Goal: Information Seeking & Learning: Learn about a topic

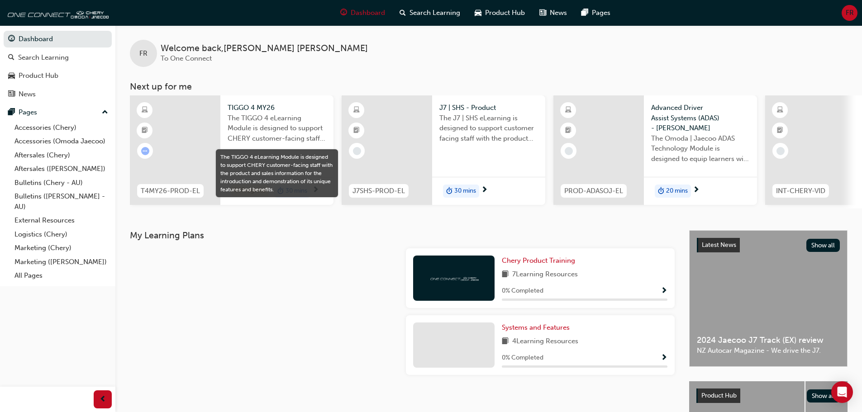
click at [248, 124] on span "The TIGGO 4 eLearning Module is designed to support CHERY customer-facing staff…" at bounding box center [276, 128] width 99 height 31
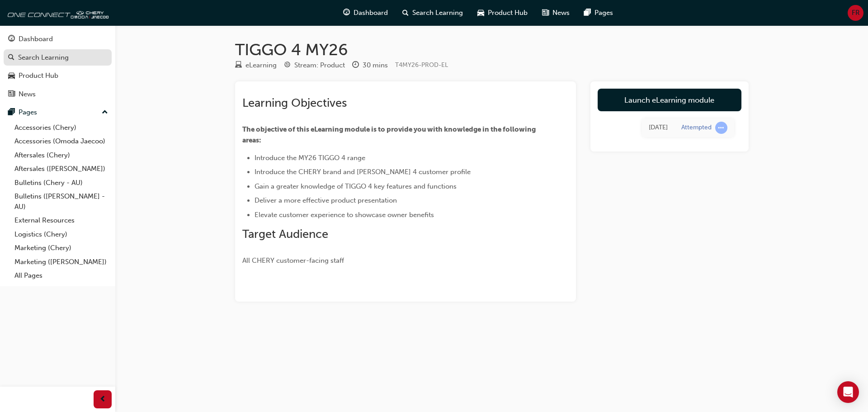
click at [51, 56] on div "Search Learning" at bounding box center [43, 57] width 51 height 10
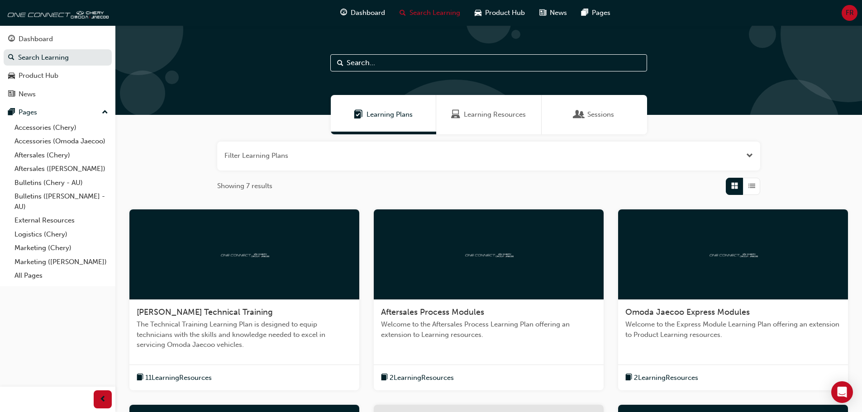
click at [382, 113] on span "Learning Plans" at bounding box center [389, 114] width 46 height 10
click at [471, 112] on span "Learning Resources" at bounding box center [495, 114] width 62 height 10
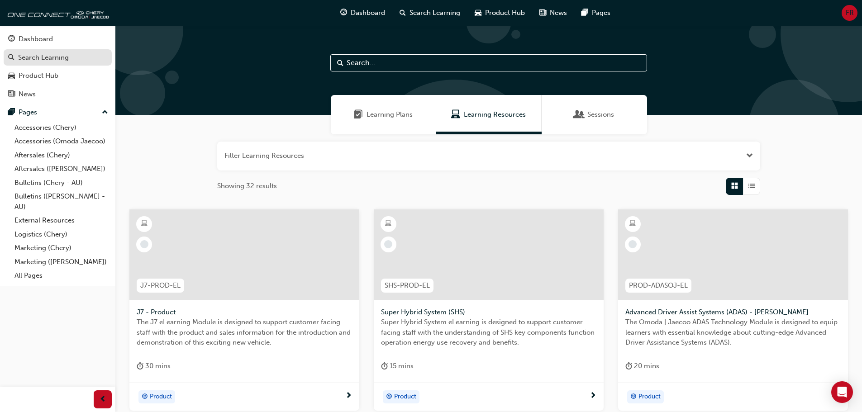
click at [47, 53] on div "Search Learning" at bounding box center [43, 57] width 51 height 10
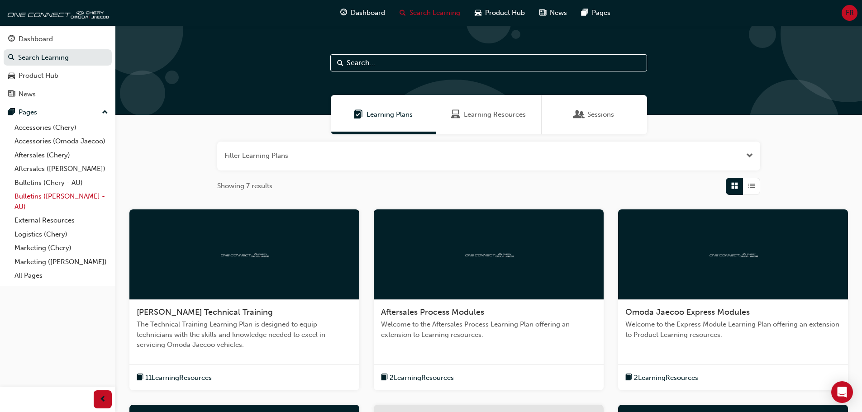
click at [68, 195] on link "Bulletins ([PERSON_NAME] - AU)" at bounding box center [61, 201] width 101 height 24
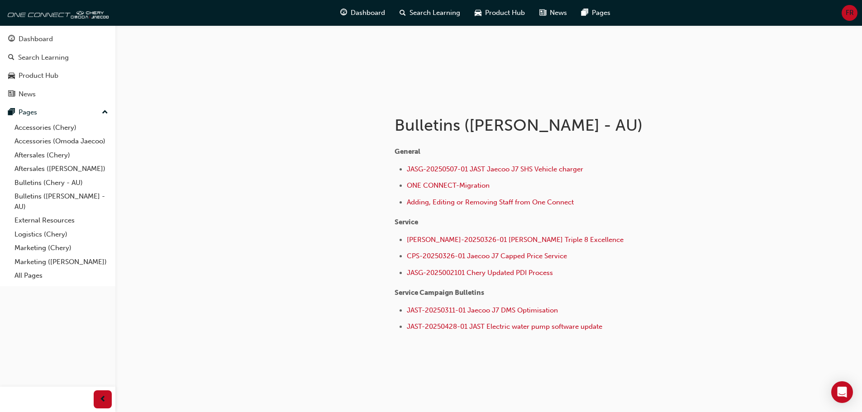
scroll to position [118, 0]
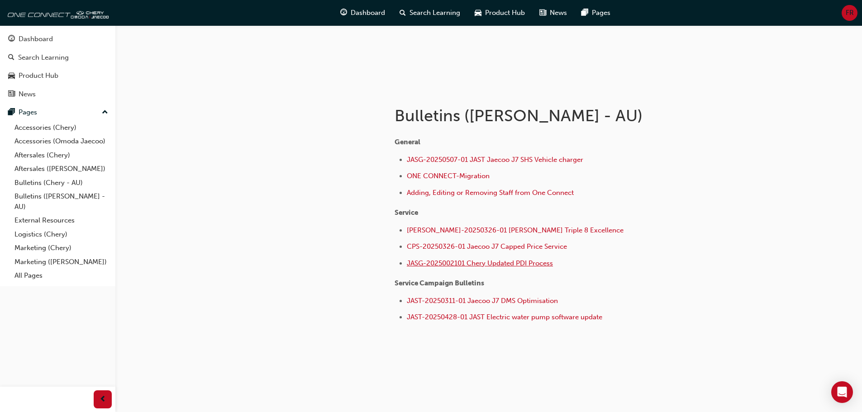
click at [465, 261] on span "JASG-2025002101 Chery Updated PDI Process" at bounding box center [480, 263] width 146 height 8
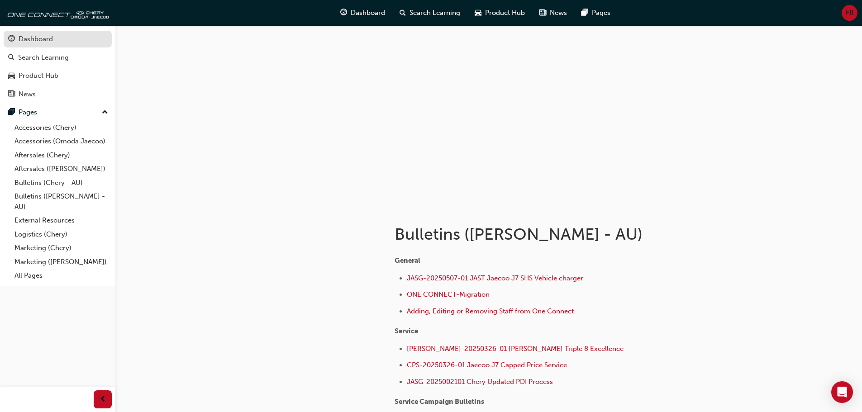
click at [55, 35] on div "Dashboard" at bounding box center [57, 38] width 99 height 11
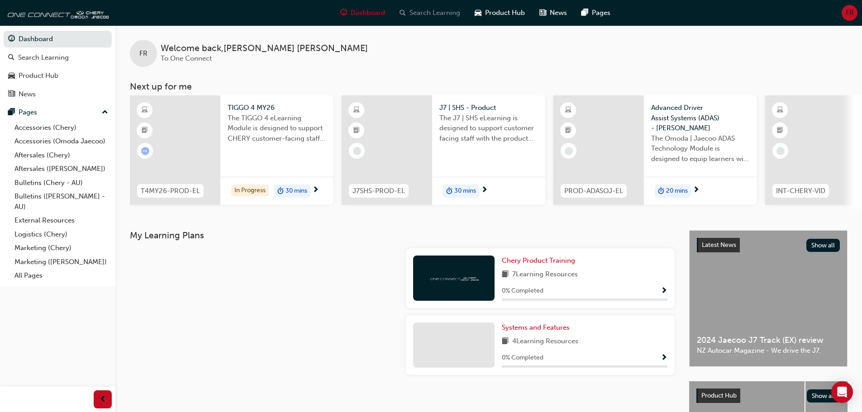
click at [435, 13] on span "Search Learning" at bounding box center [434, 13] width 51 height 10
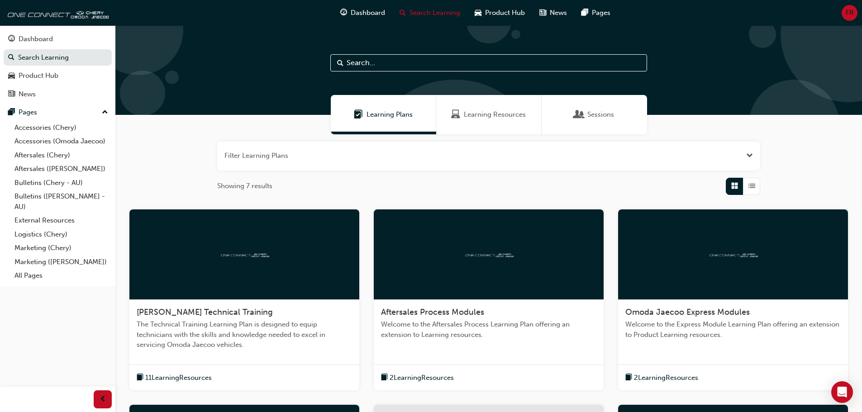
click at [385, 58] on input "text" at bounding box center [488, 62] width 317 height 17
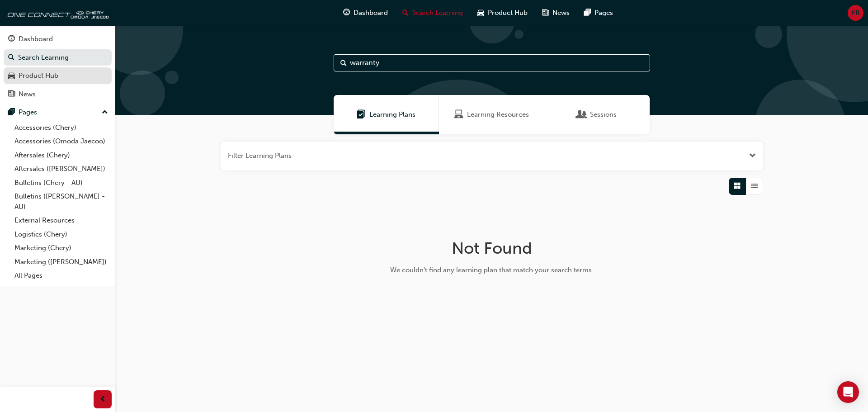
type input "warranty"
click at [44, 52] on link "Search Learning" at bounding box center [58, 57] width 108 height 17
click at [295, 153] on button "button" at bounding box center [492, 156] width 543 height 29
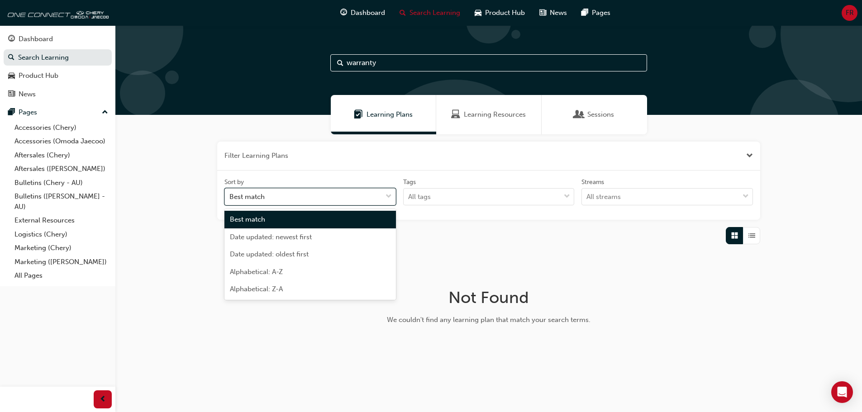
click at [389, 194] on span "down-icon" at bounding box center [388, 197] width 6 height 12
click at [230, 194] on input "Sort by option Best match focused, 1 of 5. 5 results available. Use Up and Down…" at bounding box center [229, 197] width 1 height 8
click at [389, 194] on span "down-icon" at bounding box center [388, 197] width 6 height 12
click at [230, 194] on input "Sort by option Best match focused, 1 of 5. 5 results available. Use Up and Down…" at bounding box center [229, 197] width 1 height 8
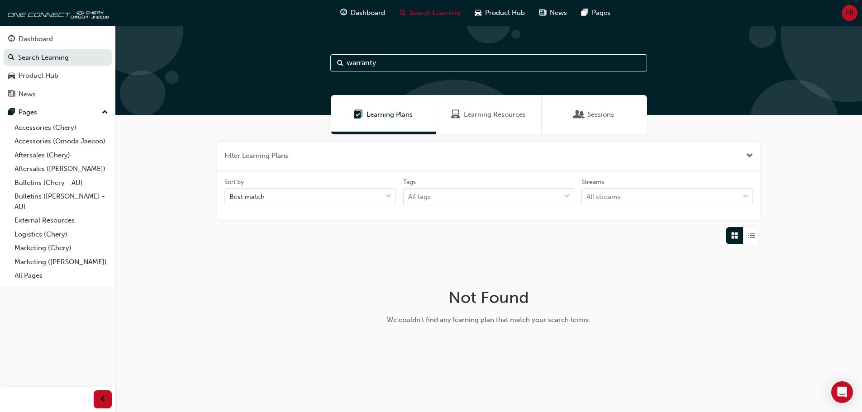
click at [574, 190] on div "Tags All tags" at bounding box center [488, 192] width 179 height 28
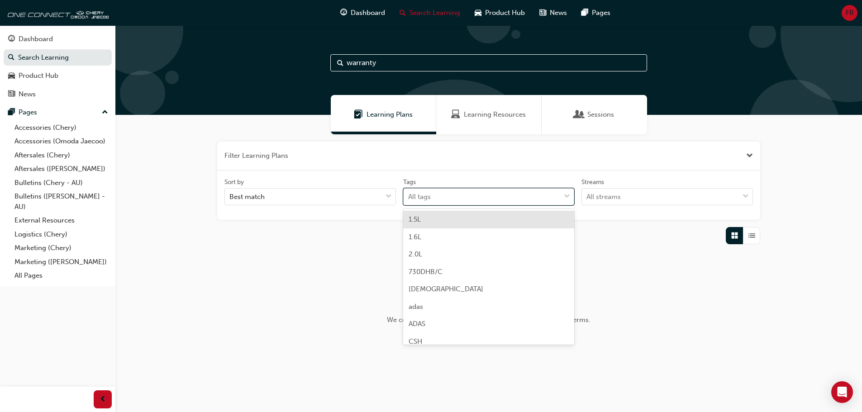
click at [573, 195] on div "tagOptions" at bounding box center [567, 197] width 14 height 16
click at [409, 195] on input "Tags option 1.5L focused, 1 of 39. 39 results available. Use Up and Down to cho…" at bounding box center [408, 197] width 1 height 8
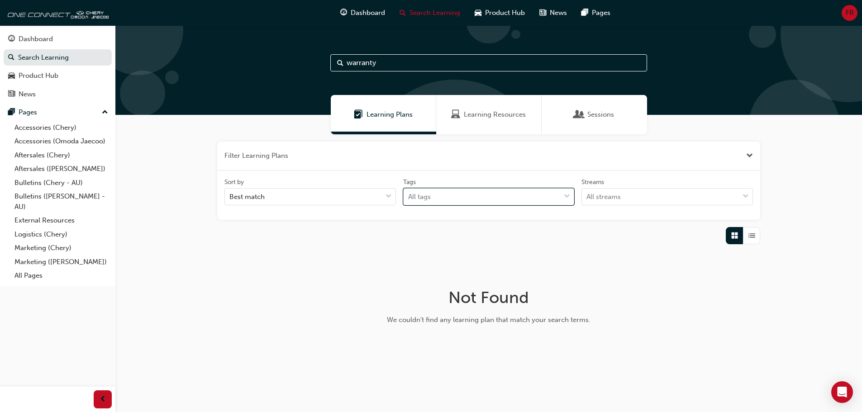
click at [568, 196] on span "down-icon" at bounding box center [566, 197] width 6 height 12
click at [409, 196] on input "Tags 0 results available. Select is focused ,type to refine list, press Down to…" at bounding box center [408, 197] width 1 height 8
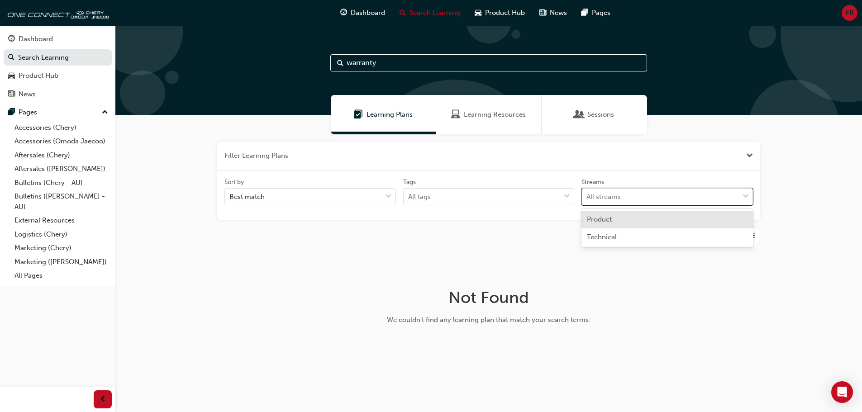
click at [745, 195] on span "down-icon" at bounding box center [745, 197] width 6 height 12
click at [587, 195] on input "Streams option Product focused, 1 of 2. 2 results available. Use Up and Down to…" at bounding box center [586, 197] width 1 height 8
click at [745, 195] on span "down-icon" at bounding box center [745, 197] width 6 height 12
click at [587, 195] on input "Streams 0 results available. Select is focused ,type to refine list, press Down…" at bounding box center [586, 197] width 1 height 8
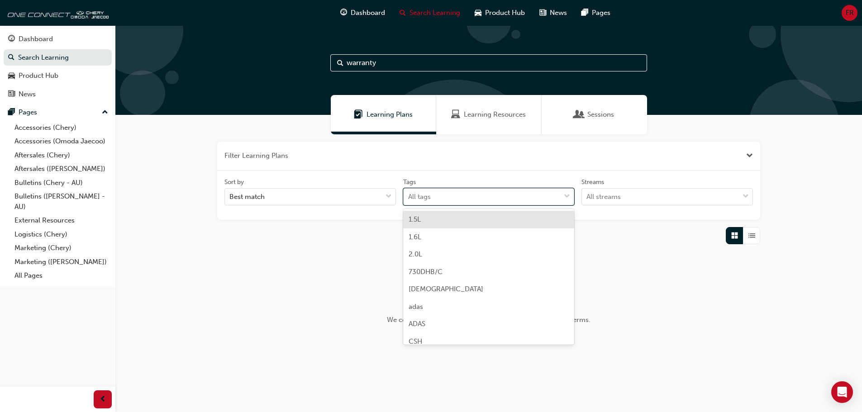
click at [568, 196] on span "down-icon" at bounding box center [566, 197] width 6 height 12
click at [409, 196] on input "Tags option 1.5L focused, 1 of 39. 39 results available. Use Up and Down to cho…" at bounding box center [408, 197] width 1 height 8
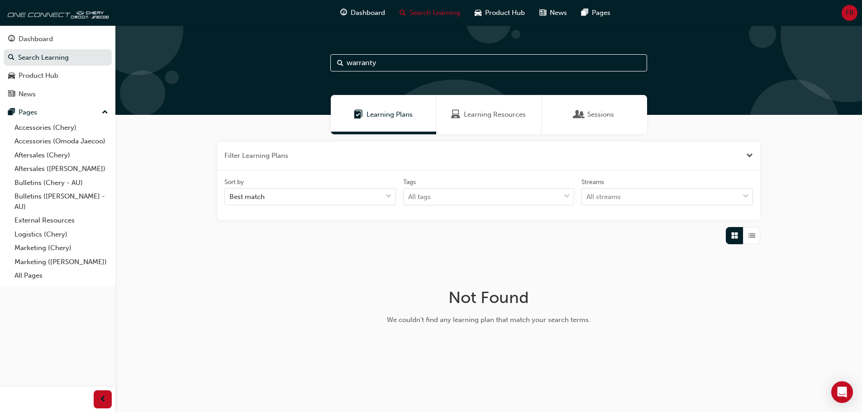
click at [162, 39] on div at bounding box center [138, 30] width 90 height 90
click at [74, 55] on link "Search Learning" at bounding box center [58, 57] width 108 height 17
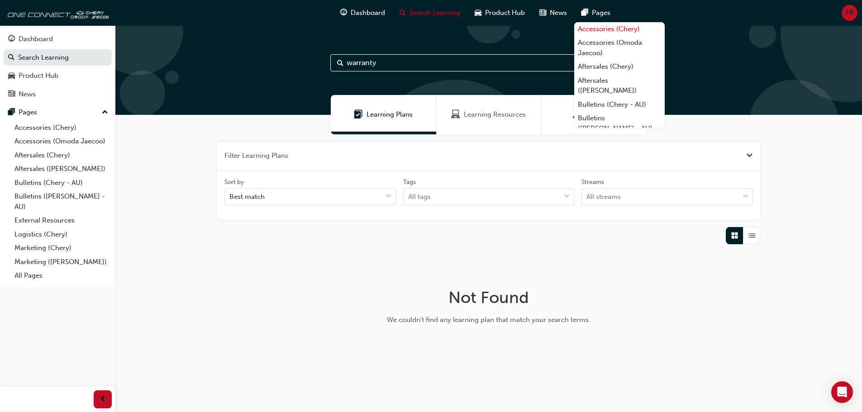
click at [650, 34] on link "Accessories (Chery)" at bounding box center [619, 29] width 90 height 14
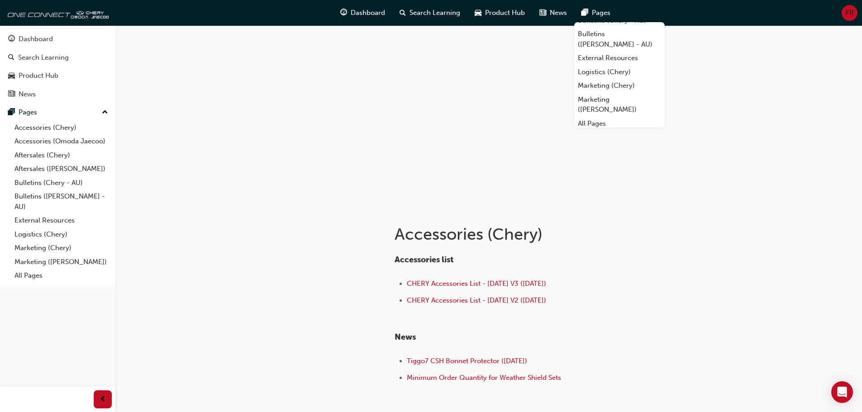
scroll to position [87, 0]
click at [648, 116] on link "All Pages" at bounding box center [619, 121] width 90 height 14
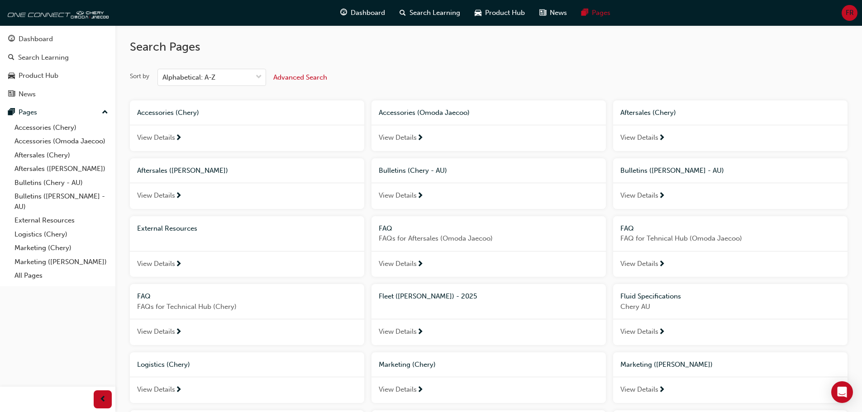
drag, startPoint x: 705, startPoint y: 62, endPoint x: 672, endPoint y: 54, distance: 33.1
click at [704, 62] on div "Search Pages Sort by Alphabetical: A-Z Advanced Search Accessories (Chery) View…" at bounding box center [488, 333] width 717 height 616
click at [697, 57] on div "Search Pages Sort by Alphabetical: A-Z Advanced Search Accessories (Chery) View…" at bounding box center [488, 333] width 717 height 616
drag, startPoint x: 698, startPoint y: 57, endPoint x: 431, endPoint y: 12, distance: 271.1
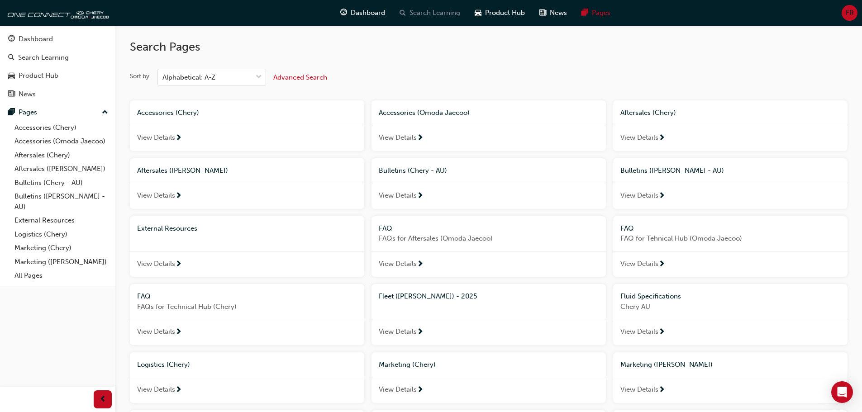
click at [431, 12] on span "Search Learning" at bounding box center [434, 13] width 51 height 10
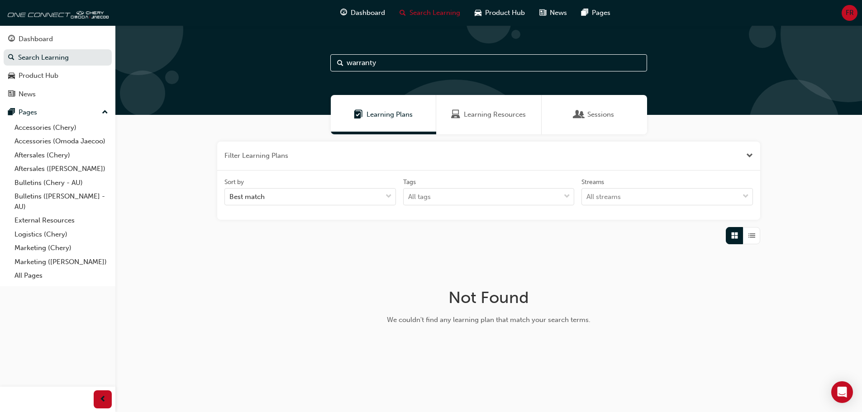
click at [390, 62] on input "warranty" at bounding box center [488, 62] width 317 height 17
type input "warranty support"
click at [418, 116] on div "Learning Plans" at bounding box center [383, 114] width 105 height 39
click at [468, 113] on span "Learning Resources" at bounding box center [495, 114] width 62 height 10
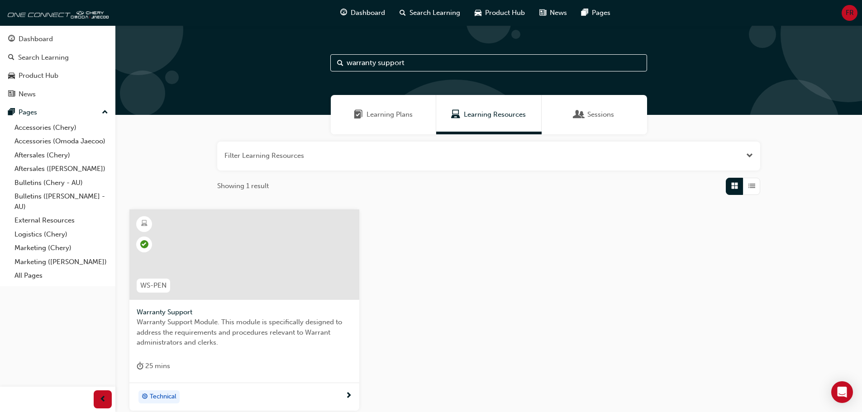
click at [468, 113] on span "Learning Resources" at bounding box center [495, 114] width 62 height 10
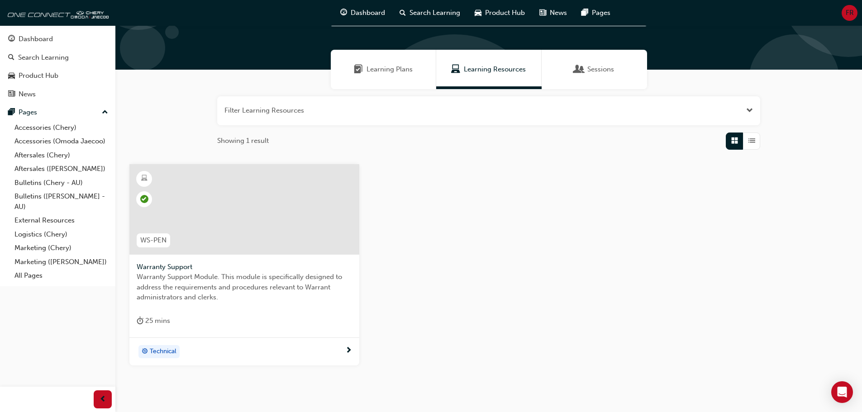
click at [347, 350] on span "next-icon" at bounding box center [348, 351] width 7 height 8
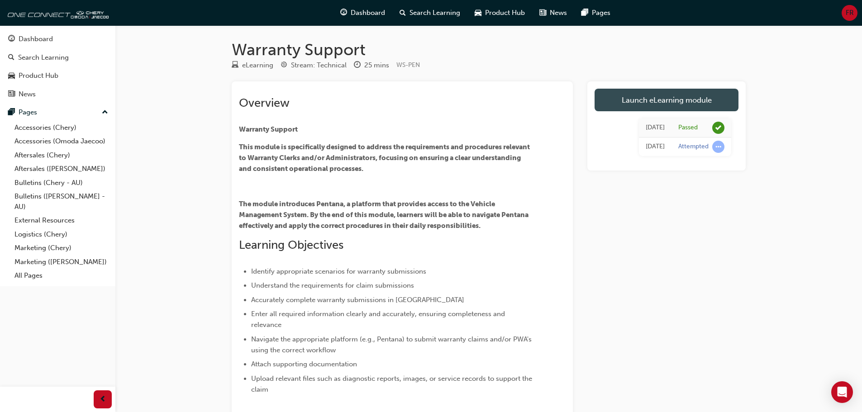
click at [659, 98] on link "Launch eLearning module" at bounding box center [666, 100] width 144 height 23
click at [649, 98] on link "Launch eLearning module" at bounding box center [666, 100] width 144 height 23
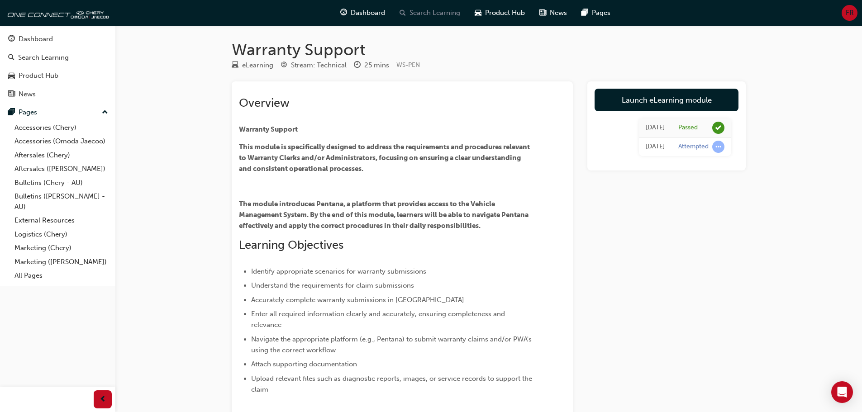
click at [423, 11] on span "Search Learning" at bounding box center [434, 13] width 51 height 10
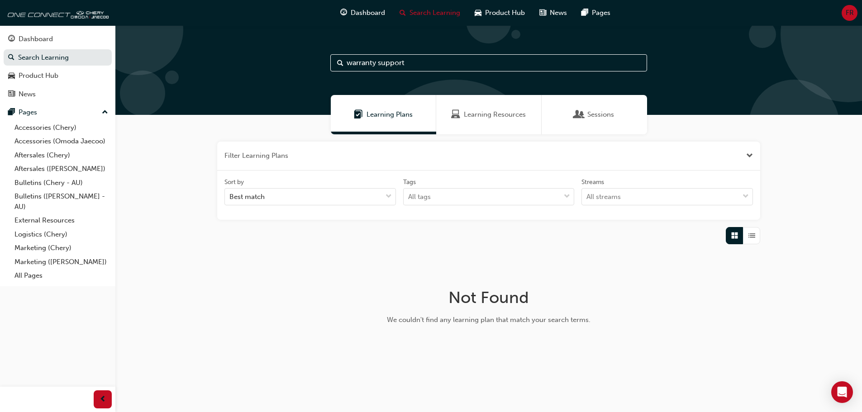
click at [475, 113] on span "Learning Resources" at bounding box center [495, 114] width 62 height 10
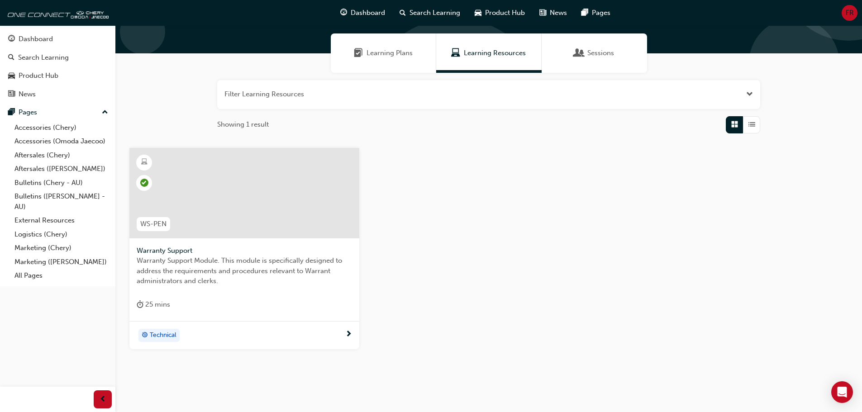
scroll to position [41, 0]
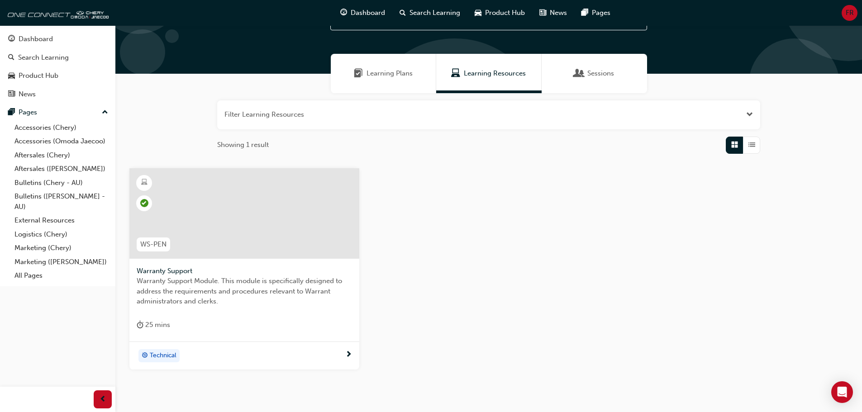
click at [601, 69] on span "Sessions" at bounding box center [600, 73] width 27 height 10
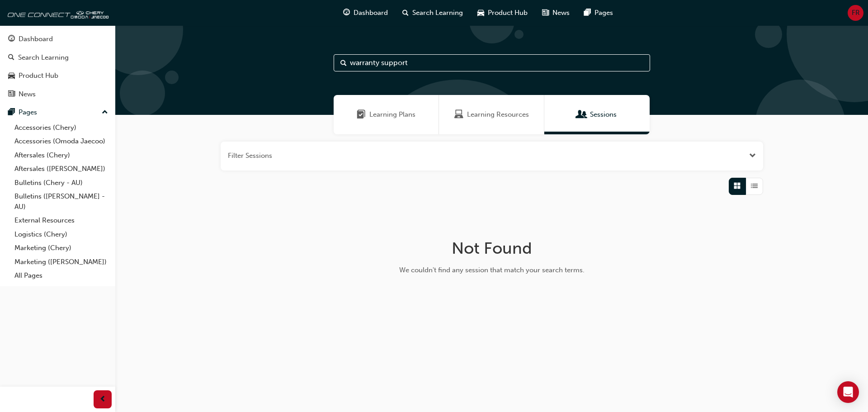
click at [496, 114] on span "Learning Resources" at bounding box center [498, 114] width 62 height 10
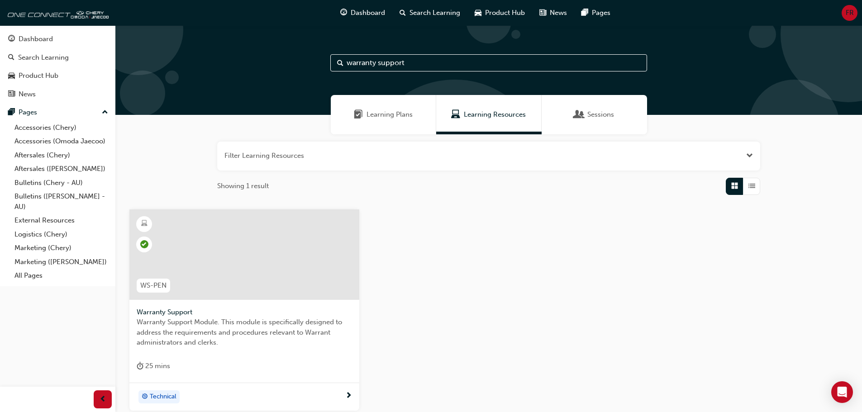
click at [752, 185] on span "List" at bounding box center [751, 186] width 7 height 10
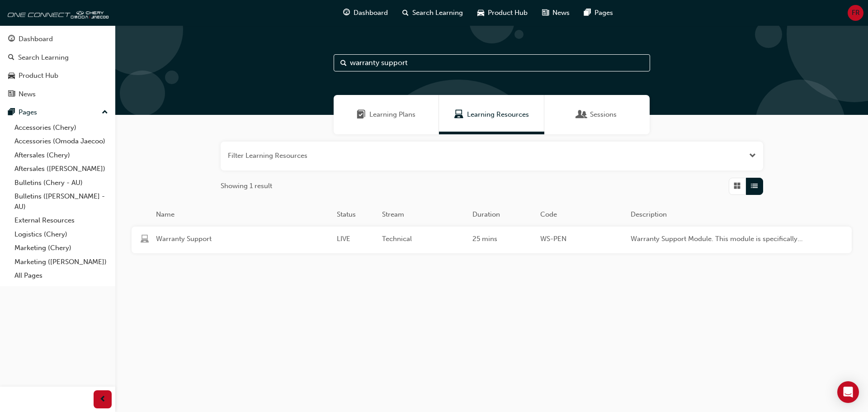
click at [383, 113] on span "Learning Plans" at bounding box center [392, 114] width 46 height 10
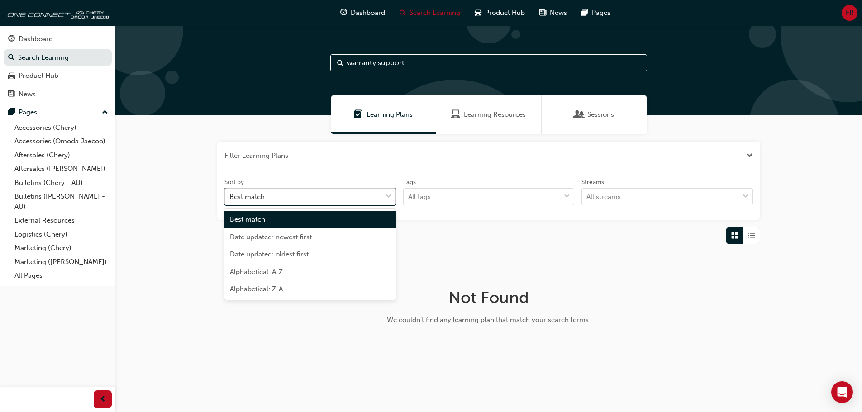
click at [393, 195] on div at bounding box center [389, 197] width 14 height 16
click at [230, 195] on input "Sort by option Best match focused, 1 of 5. 5 results available. Use Up and Down…" at bounding box center [229, 197] width 1 height 8
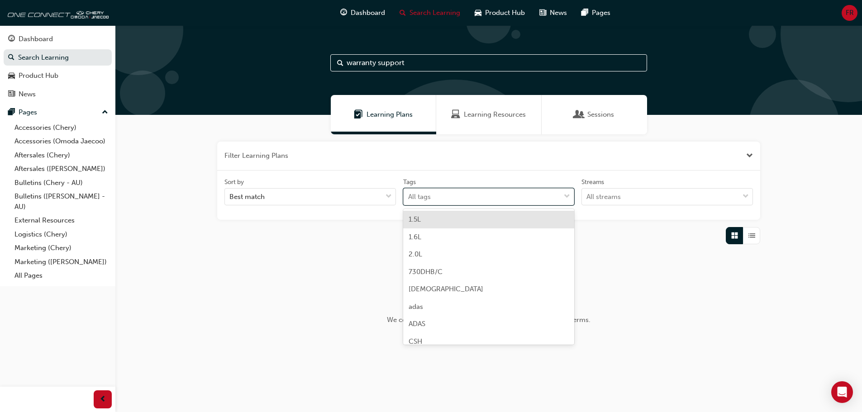
click at [567, 194] on span "down-icon" at bounding box center [566, 197] width 6 height 12
click at [409, 194] on input "Tags option 1.5L focused, 1 of 39. 39 results available. Use Up and Down to cho…" at bounding box center [408, 197] width 1 height 8
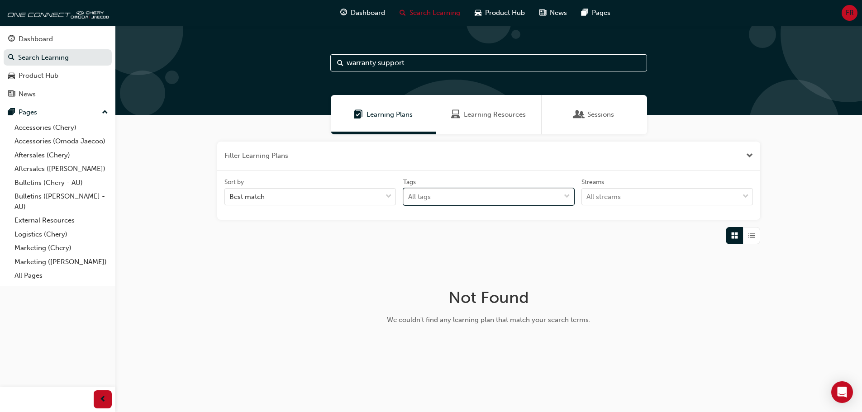
click at [567, 194] on span "down-icon" at bounding box center [566, 197] width 6 height 12
click at [409, 194] on input "Tags 0 results available. Select is focused ,type to refine list, press Down to…" at bounding box center [408, 197] width 1 height 8
click at [508, 115] on span "Learning Resources" at bounding box center [495, 114] width 62 height 10
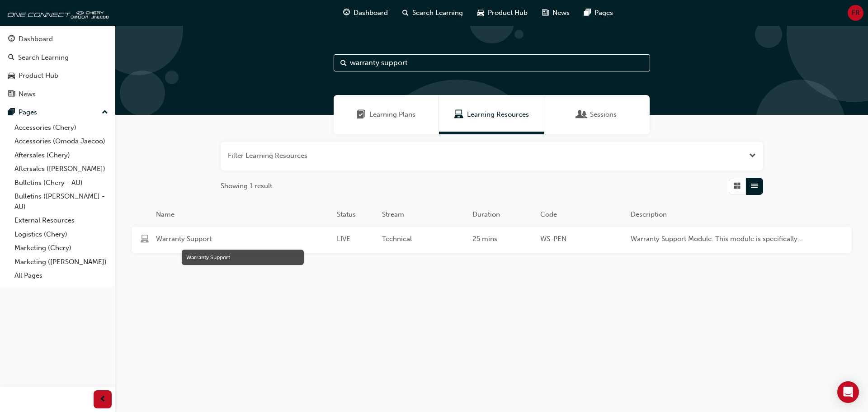
click at [199, 237] on span "Warranty Support" at bounding box center [243, 239] width 174 height 10
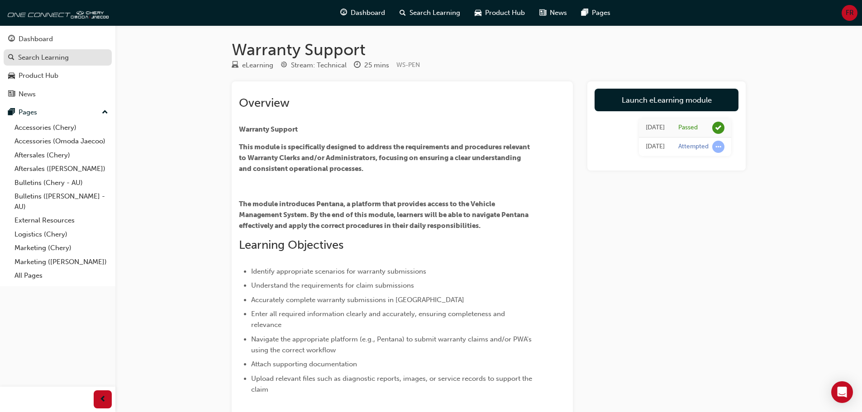
click at [60, 56] on div "Search Learning" at bounding box center [43, 57] width 51 height 10
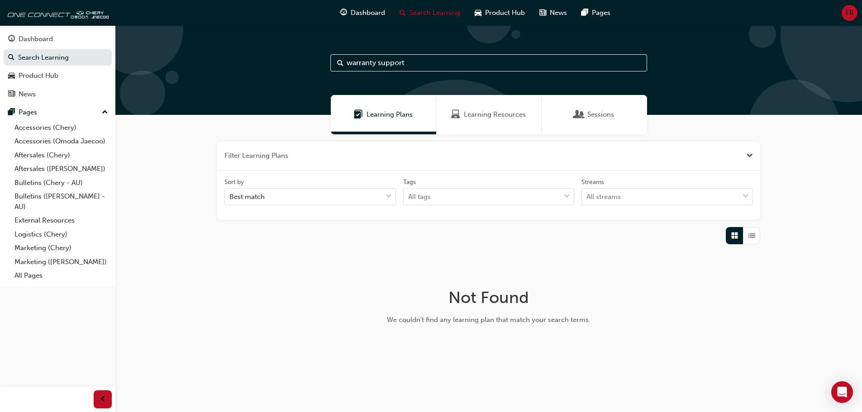
click at [418, 66] on input "warranty support" at bounding box center [488, 62] width 317 height 17
click at [517, 9] on span "Product Hub" at bounding box center [505, 13] width 40 height 10
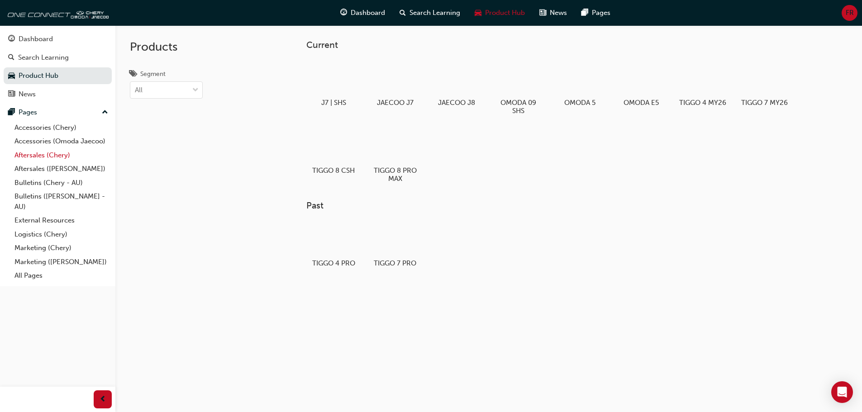
click at [65, 155] on link "Aftersales (Chery)" at bounding box center [61, 155] width 101 height 14
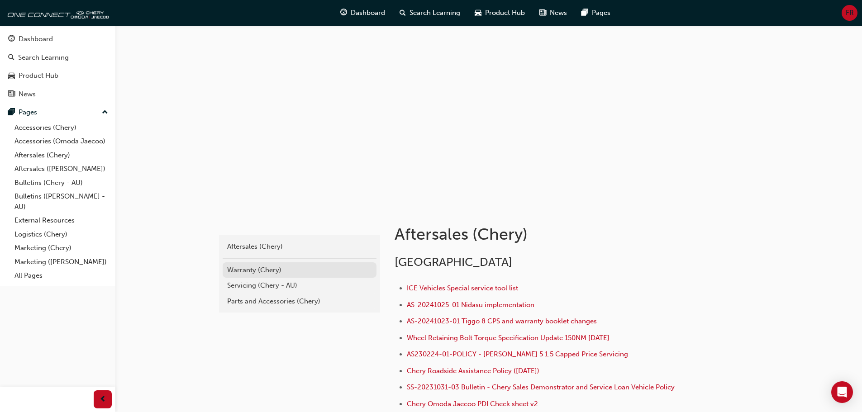
click at [269, 268] on div "Warranty (Chery)" at bounding box center [299, 270] width 145 height 10
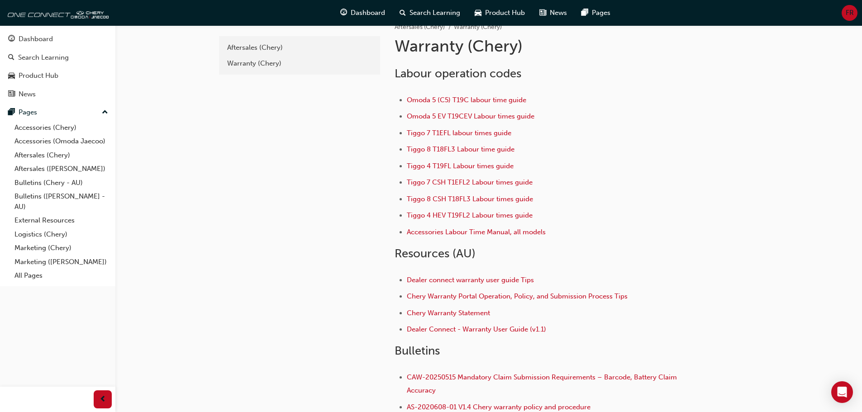
scroll to position [0, 0]
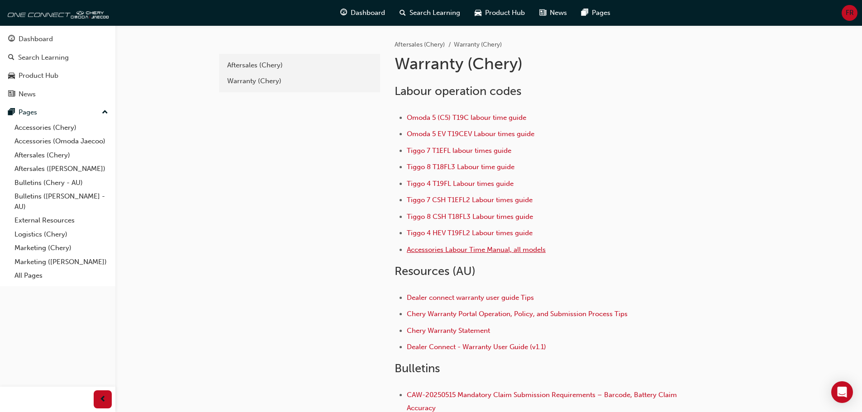
click at [493, 249] on span "Accessories Labour Time Manual, all models" at bounding box center [476, 250] width 139 height 8
click at [58, 154] on link "Aftersales (Chery)" at bounding box center [61, 155] width 101 height 14
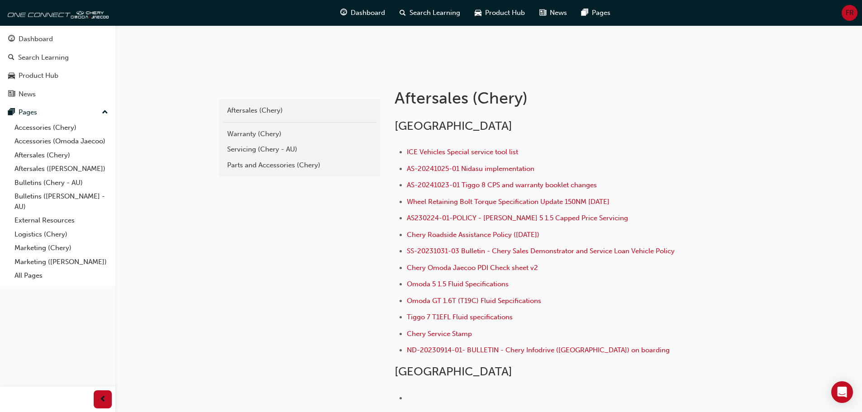
scroll to position [135, 0]
click at [268, 132] on div "Warranty (Chery)" at bounding box center [299, 135] width 145 height 10
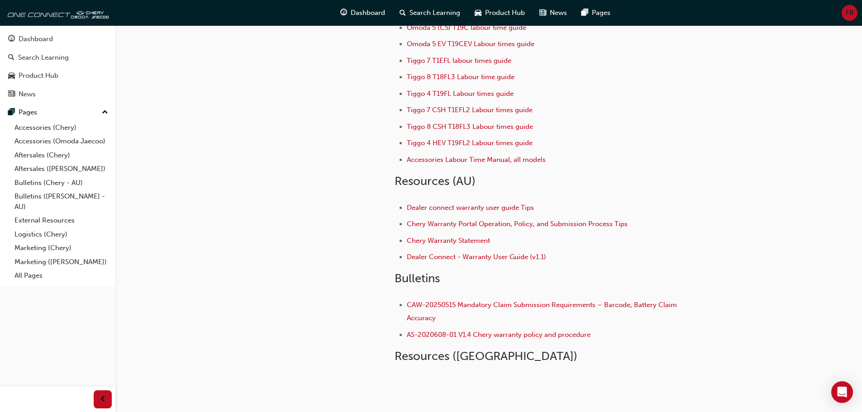
scroll to position [136, 0]
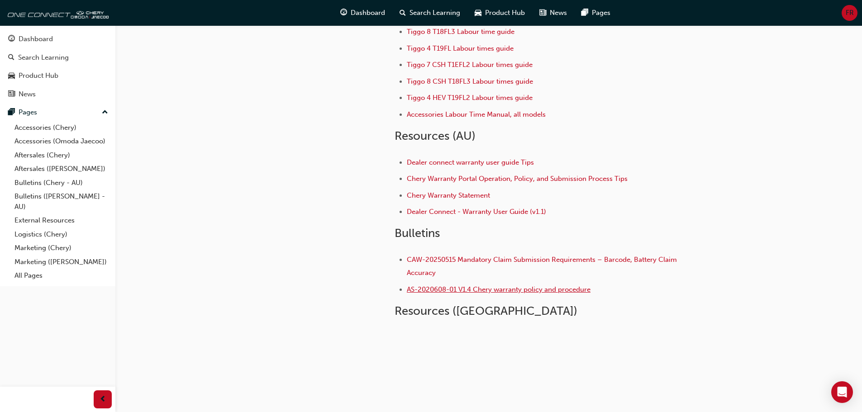
click at [479, 287] on span "AS-2020608-01 V1.4 Chery warranty policy and procedure" at bounding box center [499, 289] width 184 height 8
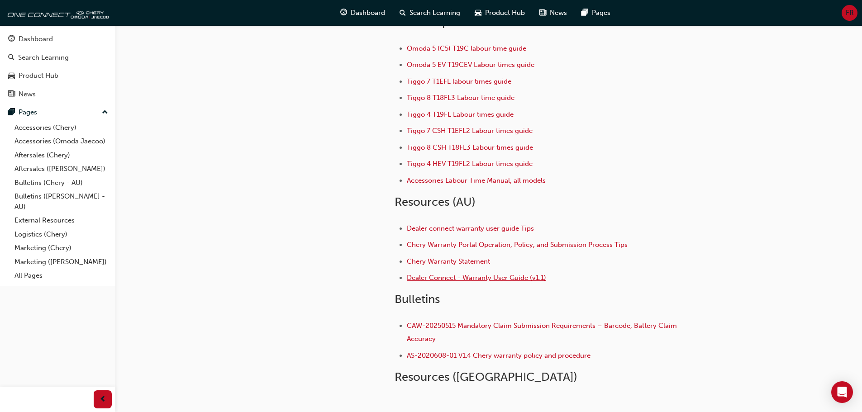
scroll to position [90, 0]
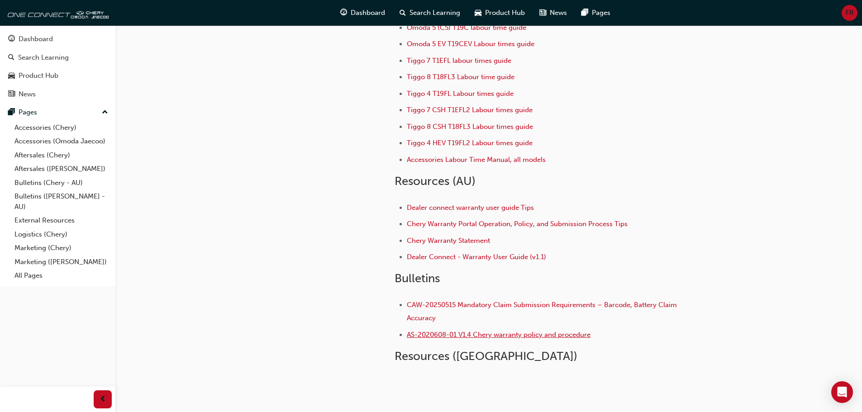
click at [590, 335] on span "AS-2020608-01 V1.4 Chery warranty policy and procedure" at bounding box center [499, 335] width 184 height 8
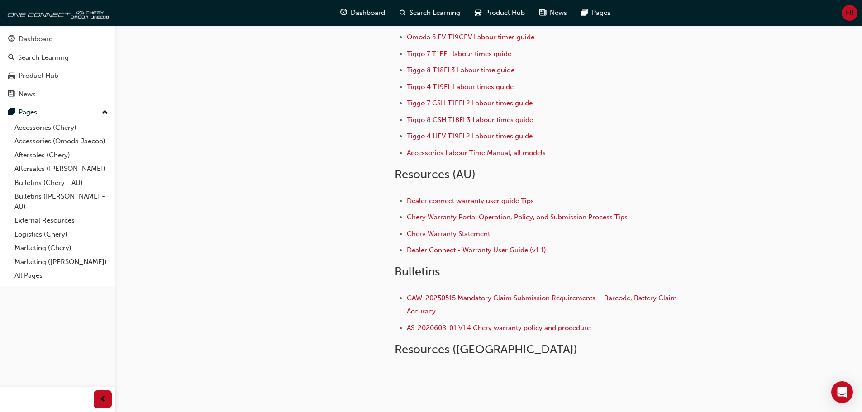
scroll to position [136, 0]
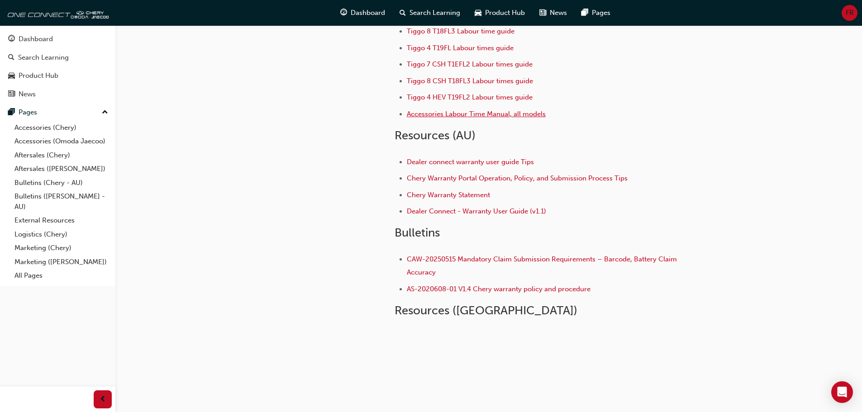
drag, startPoint x: 433, startPoint y: 114, endPoint x: 424, endPoint y: 113, distance: 9.1
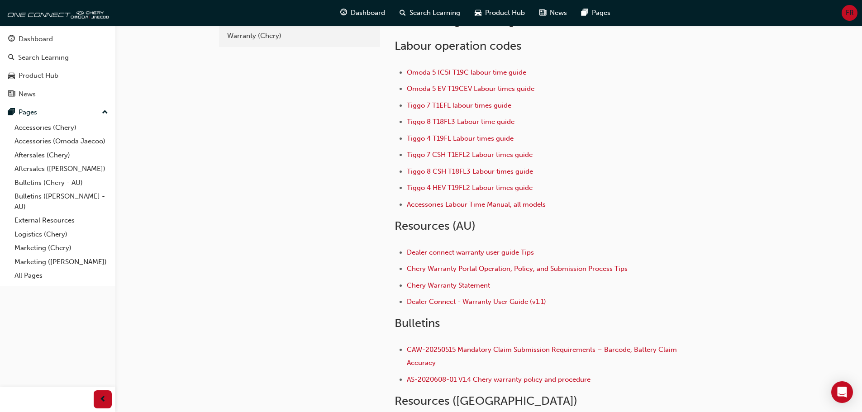
scroll to position [45, 0]
click at [423, 73] on span "Omoda 5 (C5) T19C labour time guide" at bounding box center [466, 73] width 119 height 8
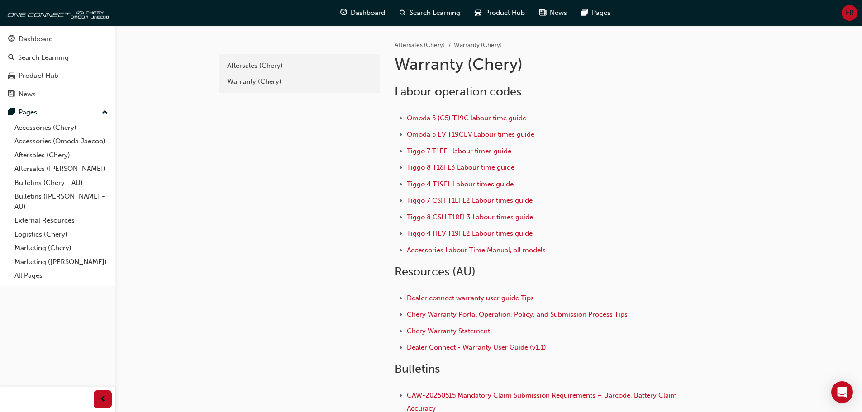
click at [413, 116] on span "Omoda 5 (C5) T19C labour time guide" at bounding box center [466, 118] width 119 height 8
click at [509, 116] on span "Omoda 5 (C5) T19C labour time guide" at bounding box center [466, 118] width 119 height 8
click at [510, 167] on span "Tiggo 8 T18FL3 Labour time guide" at bounding box center [461, 167] width 108 height 8
drag, startPoint x: 607, startPoint y: 246, endPoint x: 592, endPoint y: 250, distance: 15.9
click at [608, 246] on li "Accessories Labour Time Manual, all models ​" at bounding box center [548, 251] width 282 height 13
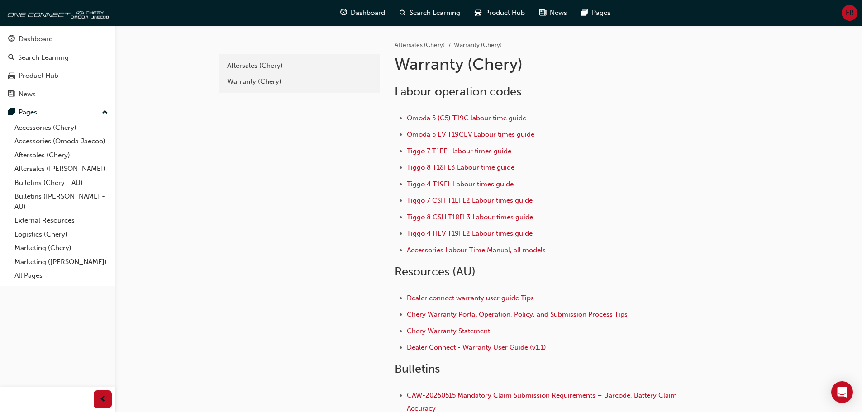
click at [506, 252] on span "Accessories Labour Time Manual, all models" at bounding box center [476, 250] width 139 height 8
click at [431, 182] on span "Tiggo 4 T19FL Labour times guide" at bounding box center [460, 184] width 107 height 8
click at [454, 297] on span "Dealer connect warranty user guide Tips" at bounding box center [470, 298] width 127 height 8
click at [440, 330] on span "Chery Warranty Statement" at bounding box center [448, 331] width 83 height 8
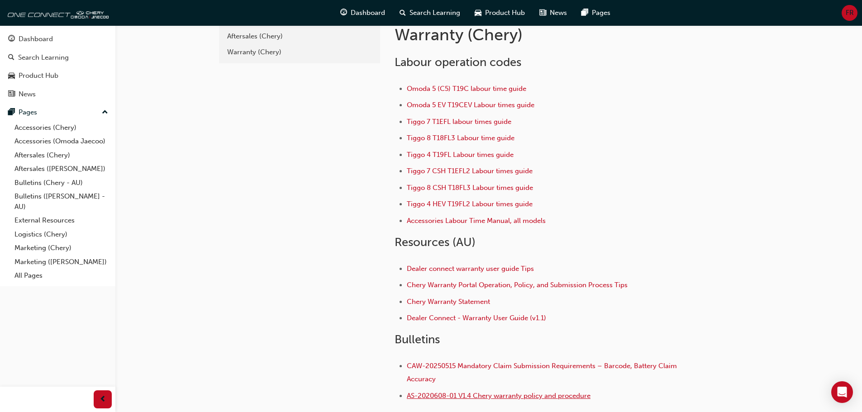
scroll to position [45, 0]
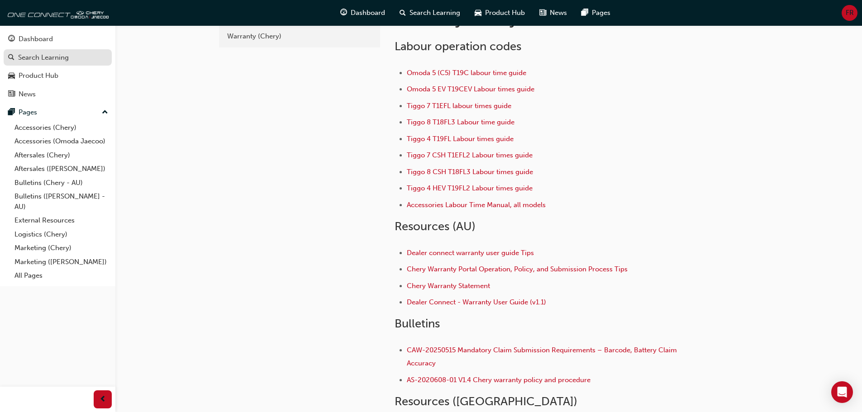
click at [69, 57] on div "Search Learning" at bounding box center [57, 57] width 99 height 11
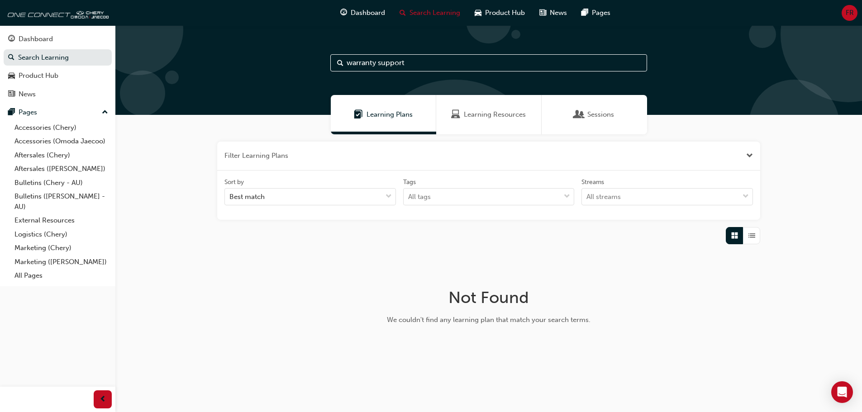
click at [428, 62] on input "warranty support" at bounding box center [488, 62] width 317 height 17
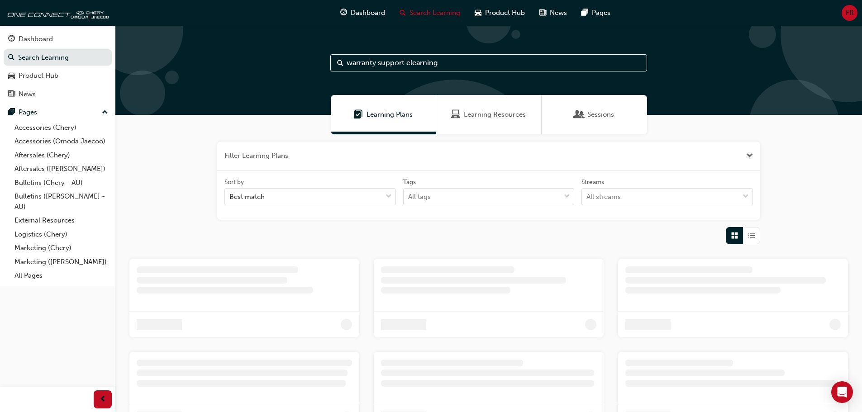
type input "warranty support elearning"
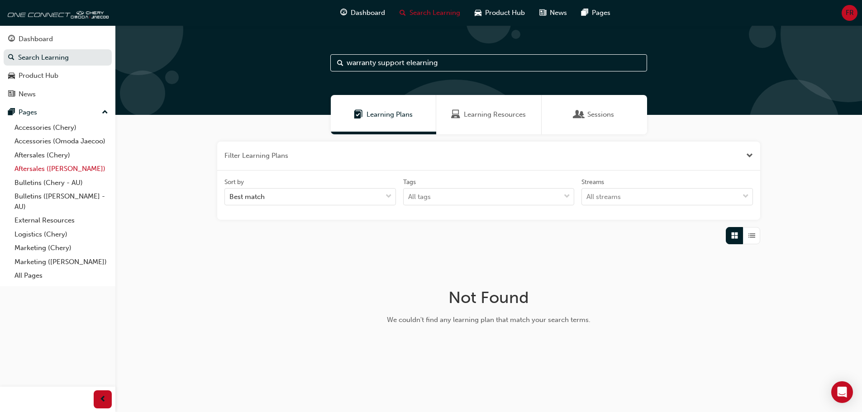
click at [62, 166] on link "Aftersales ([PERSON_NAME])" at bounding box center [61, 169] width 101 height 14
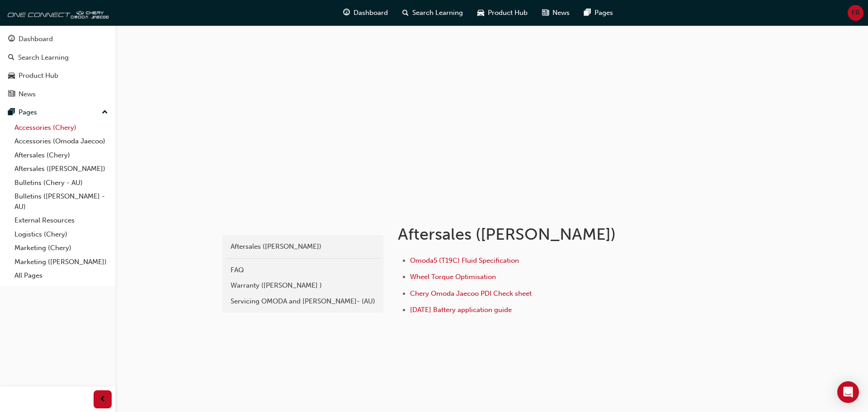
click at [73, 124] on link "Accessories (Chery)" at bounding box center [61, 128] width 101 height 14
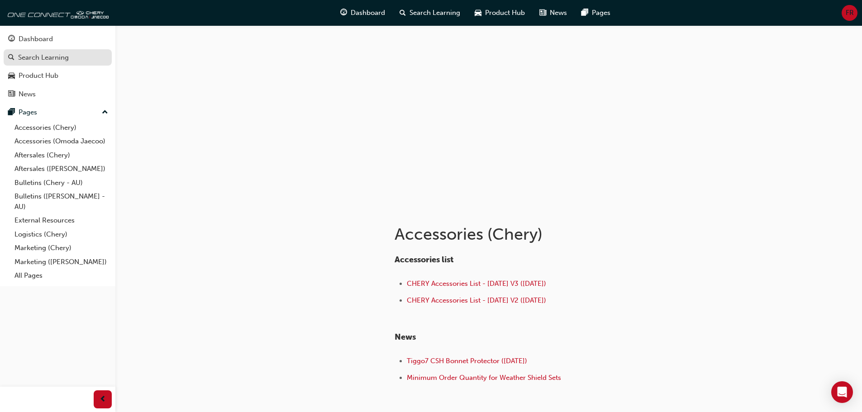
click at [64, 55] on div "Search Learning" at bounding box center [43, 57] width 51 height 10
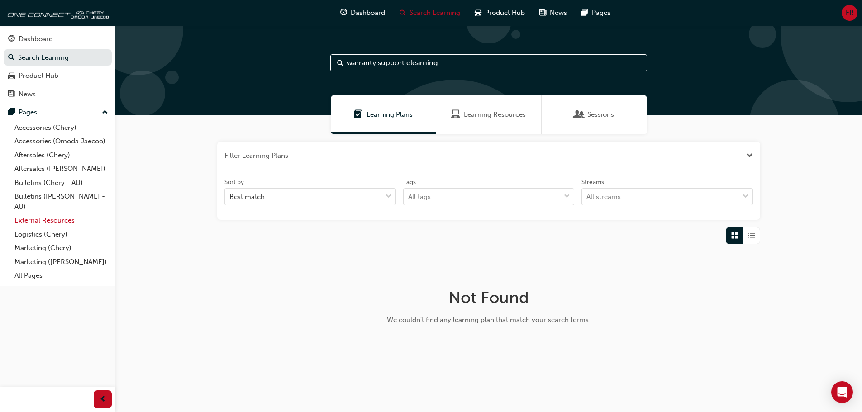
click at [68, 217] on link "External Resources" at bounding box center [61, 220] width 101 height 14
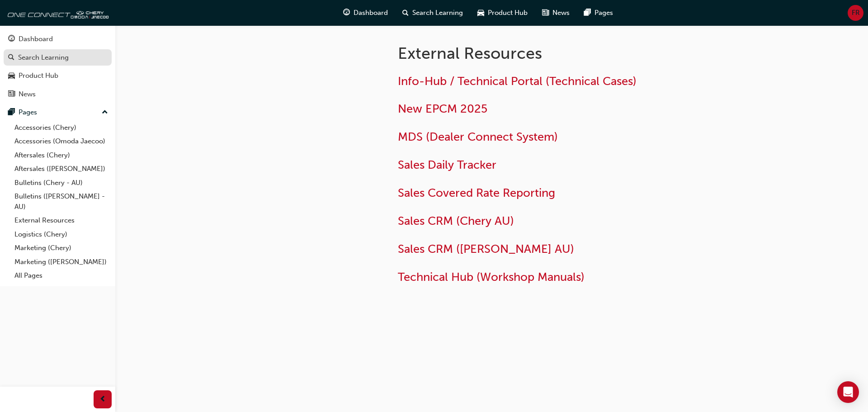
click at [63, 53] on div "Search Learning" at bounding box center [43, 57] width 51 height 10
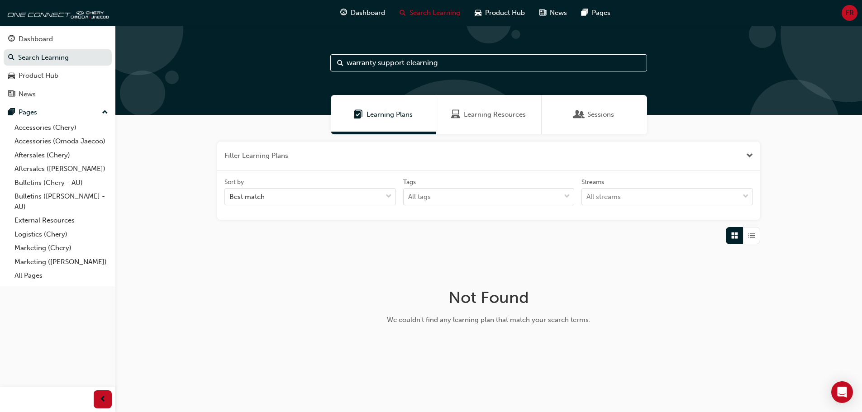
click at [578, 112] on span "Sessions" at bounding box center [578, 114] width 9 height 10
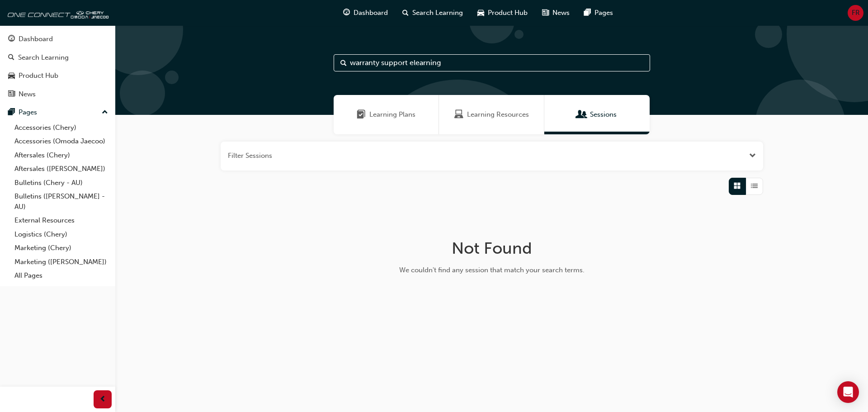
click at [508, 114] on span "Learning Resources" at bounding box center [498, 114] width 62 height 10
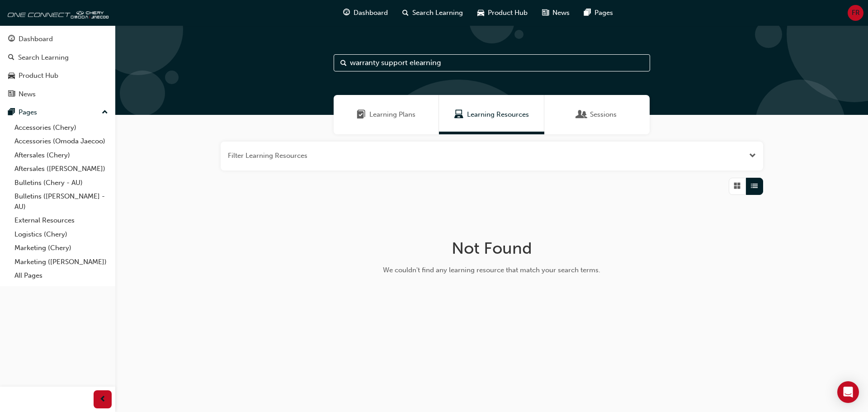
click at [755, 155] on span "Open the filter" at bounding box center [752, 156] width 7 height 10
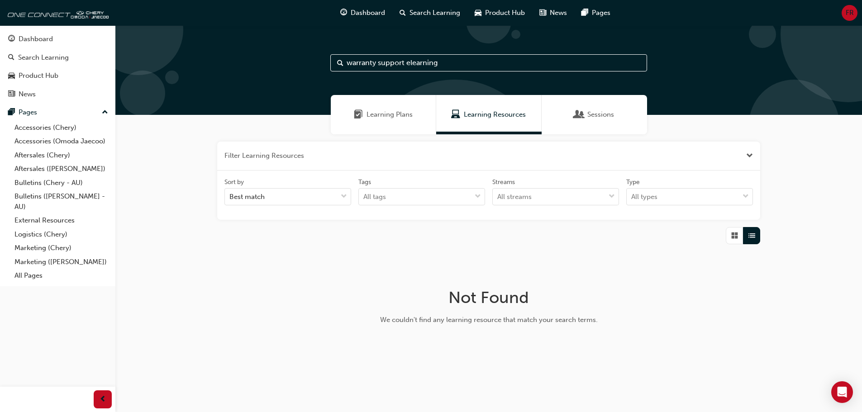
click at [753, 155] on button "button" at bounding box center [488, 156] width 543 height 29
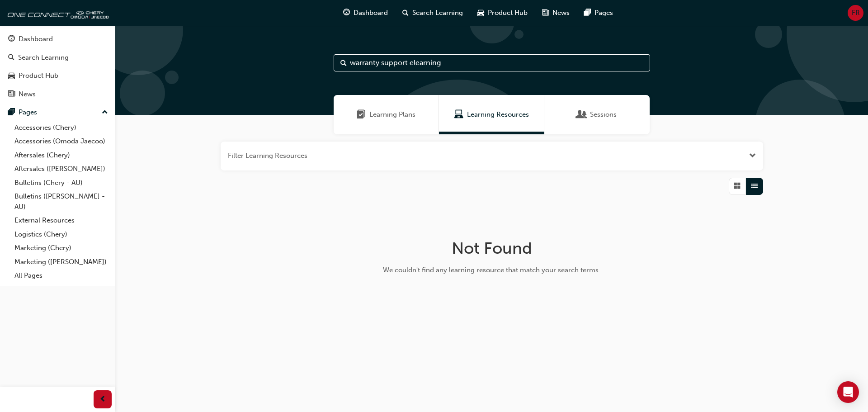
click at [415, 114] on span "Learning Plans" at bounding box center [392, 114] width 46 height 10
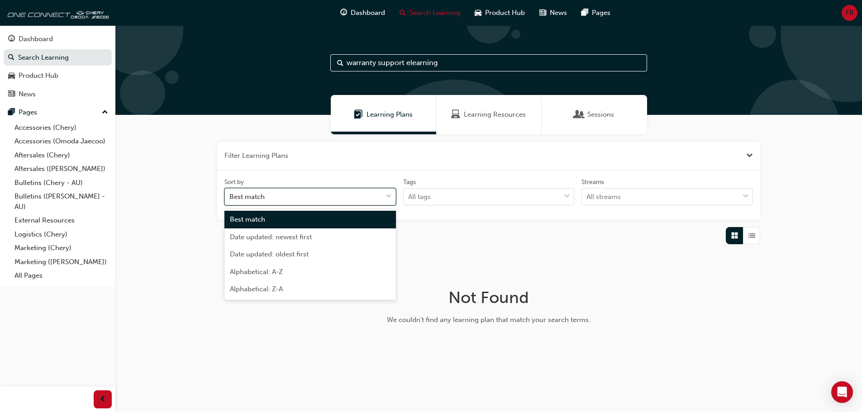
click at [390, 193] on span "down-icon" at bounding box center [388, 197] width 6 height 12
click at [230, 193] on input "Sort by option Best match focused, 1 of 5. 5 results available. Use Up and Down…" at bounding box center [229, 197] width 1 height 8
click at [274, 237] on span "Date updated: newest first" at bounding box center [271, 237] width 82 height 8
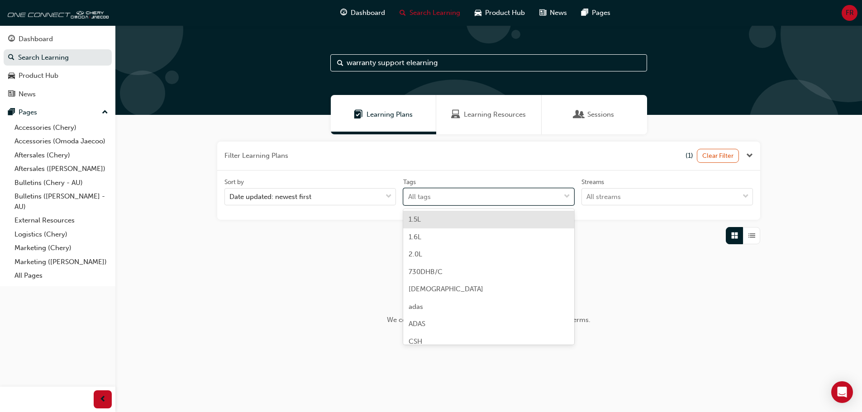
click at [570, 196] on span "down-icon" at bounding box center [566, 197] width 6 height 12
click at [409, 196] on input "Tags option 1.5L focused, 1 of 39. 39 results available. Use Up and Down to cho…" at bounding box center [408, 197] width 1 height 8
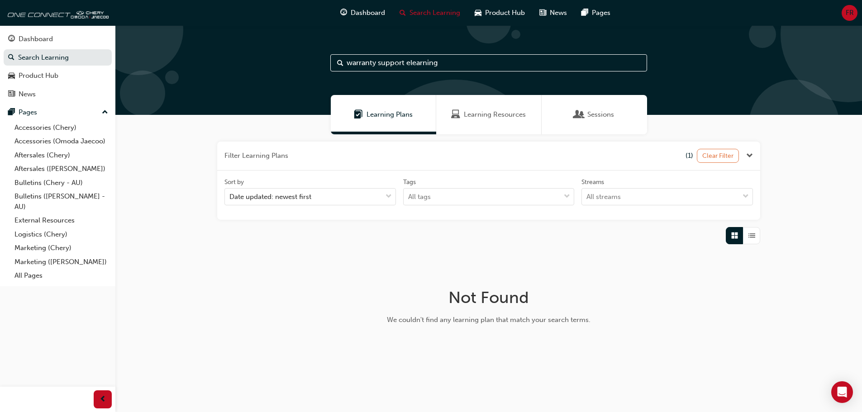
click at [723, 152] on button "Clear Filter" at bounding box center [717, 156] width 43 height 14
click at [846, 11] on span "FR" at bounding box center [849, 13] width 8 height 10
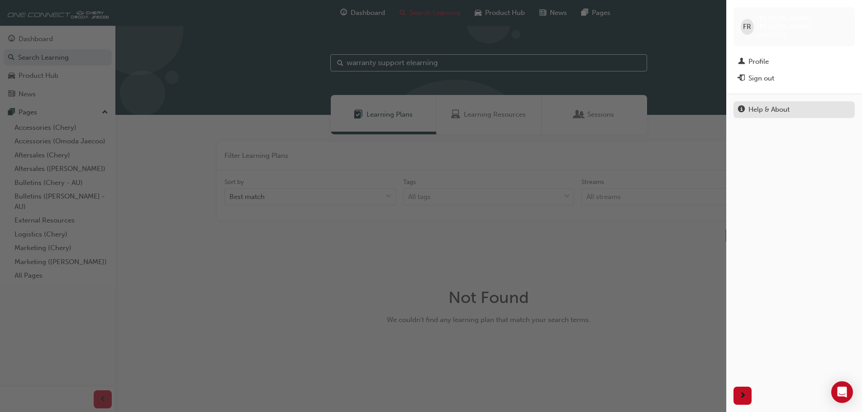
click at [765, 104] on div "Help & About" at bounding box center [768, 109] width 41 height 10
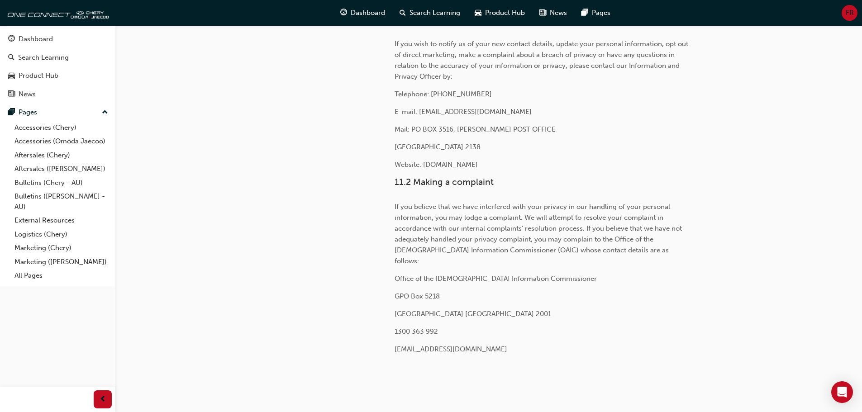
scroll to position [3114, 0]
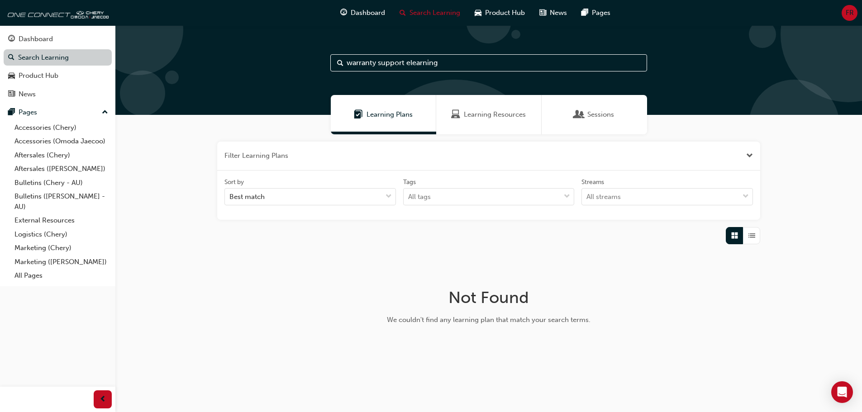
click at [74, 55] on link "Search Learning" at bounding box center [58, 57] width 108 height 17
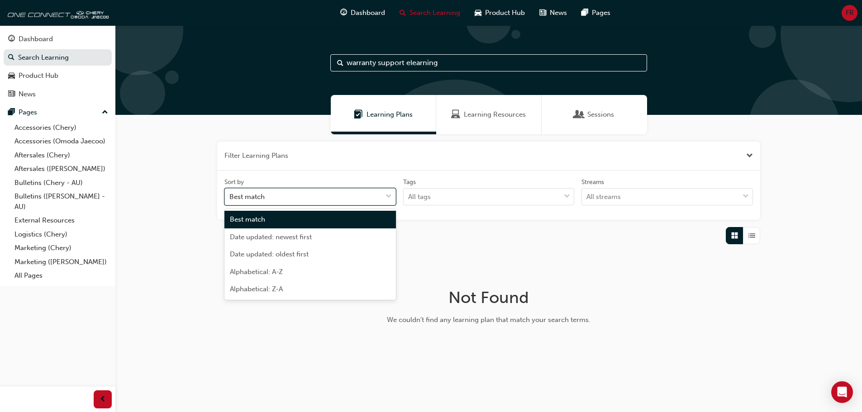
click at [271, 195] on div "Best match" at bounding box center [303, 197] width 157 height 16
click at [230, 195] on input "Sort by option Best match focused, 1 of 5. 5 results available. Use Up and Down…" at bounding box center [229, 197] width 1 height 8
click at [269, 269] on span "Alphabetical: A-Z" at bounding box center [256, 272] width 53 height 8
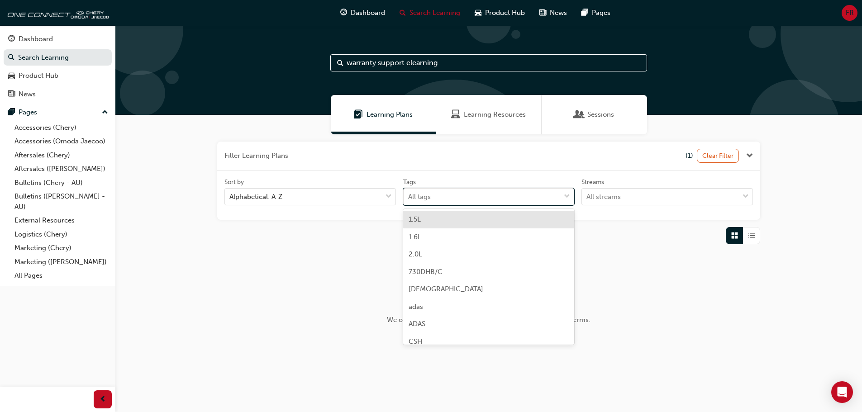
click at [567, 194] on span "down-icon" at bounding box center [566, 197] width 6 height 12
click at [409, 194] on input "Tags option 1.5L focused, 1 of 39. 39 results available. Use Up and Down to cho…" at bounding box center [408, 197] width 1 height 8
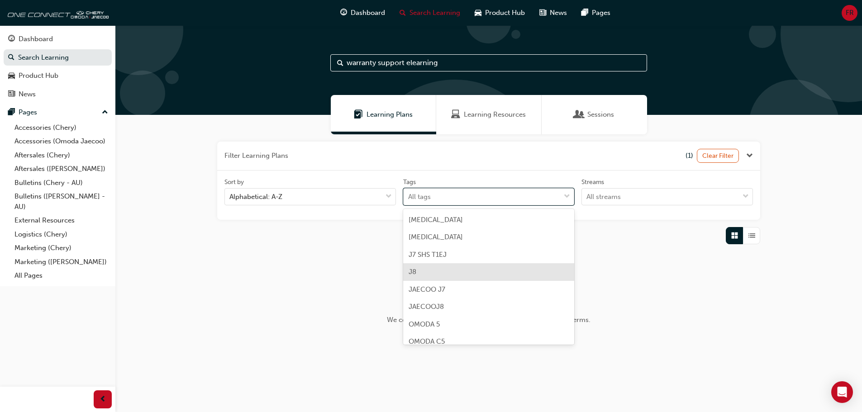
scroll to position [271, 0]
click at [428, 277] on span "OMODA 5" at bounding box center [423, 279] width 31 height 8
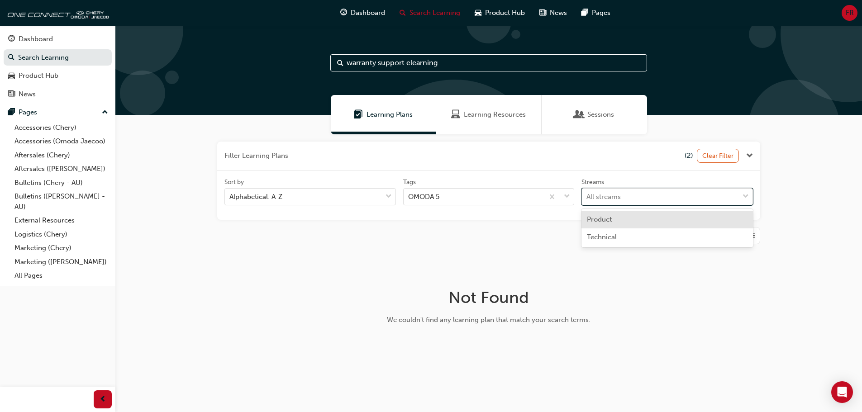
click at [741, 193] on div at bounding box center [746, 197] width 14 height 16
click at [587, 193] on input "Streams option Product focused, 1 of 2. 2 results available. Use Up and Down to…" at bounding box center [586, 197] width 1 height 8
click at [609, 218] on span "Product" at bounding box center [599, 219] width 25 height 8
click at [745, 194] on span "down-icon" at bounding box center [745, 197] width 6 height 12
click at [587, 194] on input "Streams option Product focused, 1 of 2. 2 results available. Use Up and Down to…" at bounding box center [586, 197] width 1 height 8
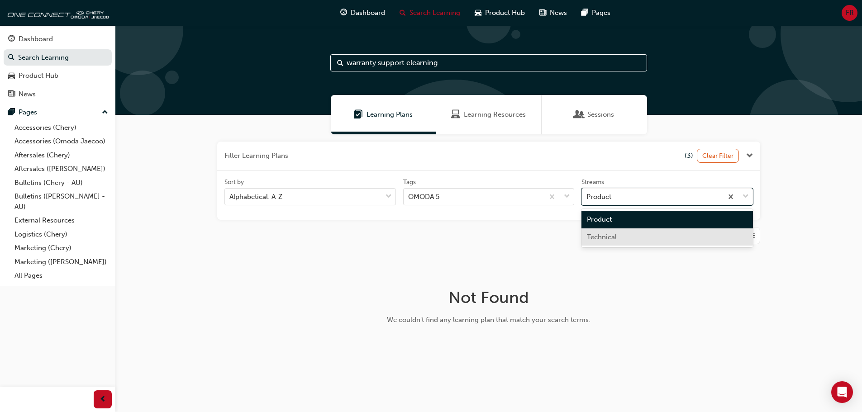
click at [626, 236] on div "Technical" at bounding box center [666, 237] width 171 height 18
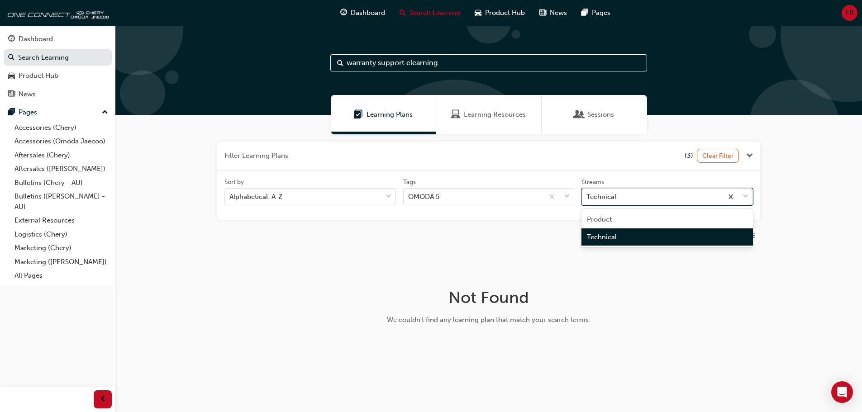
click at [746, 198] on span "down-icon" at bounding box center [745, 197] width 6 height 12
click at [587, 198] on input "Streams option Technical focused, 2 of 2. 2 results available. Use Up and Down …" at bounding box center [586, 197] width 1 height 8
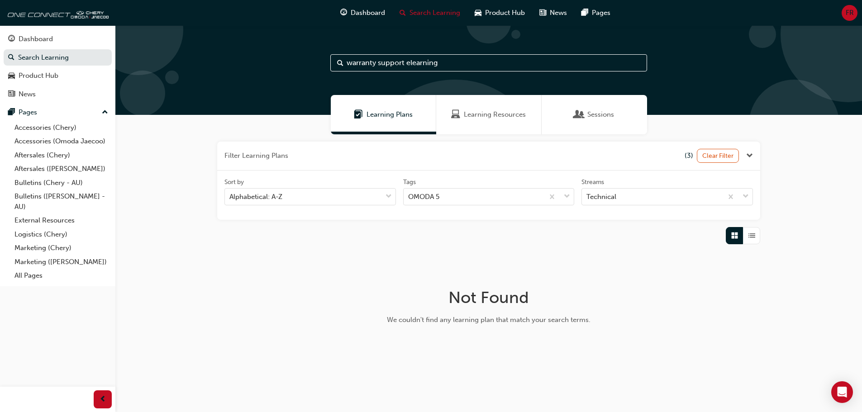
click at [396, 121] on div "Learning Plans" at bounding box center [383, 114] width 105 height 39
click at [383, 118] on span "Learning Plans" at bounding box center [389, 114] width 46 height 10
click at [59, 153] on link "Aftersales (Chery)" at bounding box center [61, 155] width 101 height 14
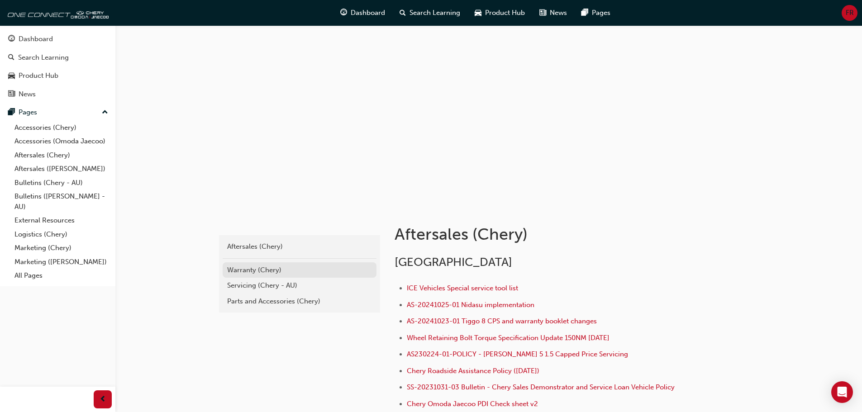
click at [250, 271] on div "Warranty (Chery)" at bounding box center [299, 270] width 145 height 10
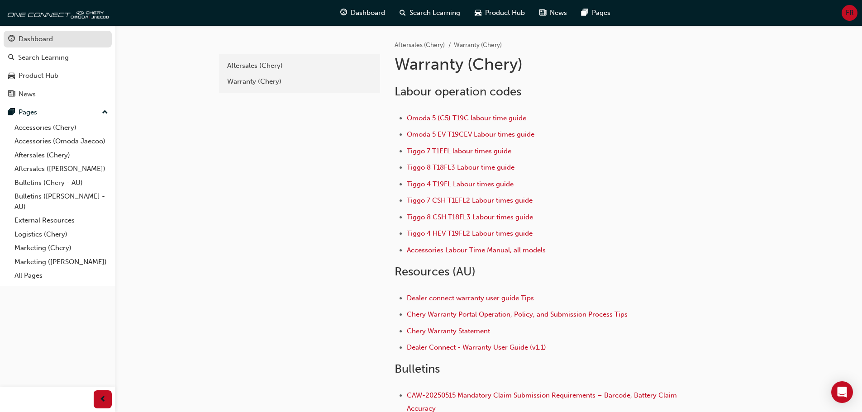
click at [41, 35] on div "Dashboard" at bounding box center [36, 39] width 34 height 10
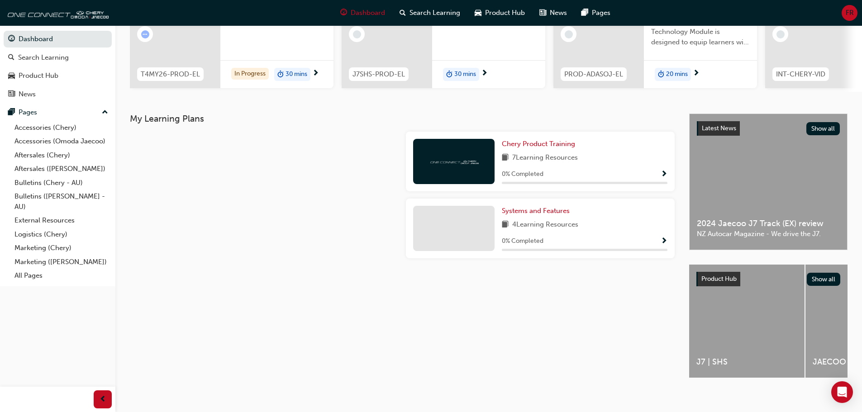
scroll to position [128, 0]
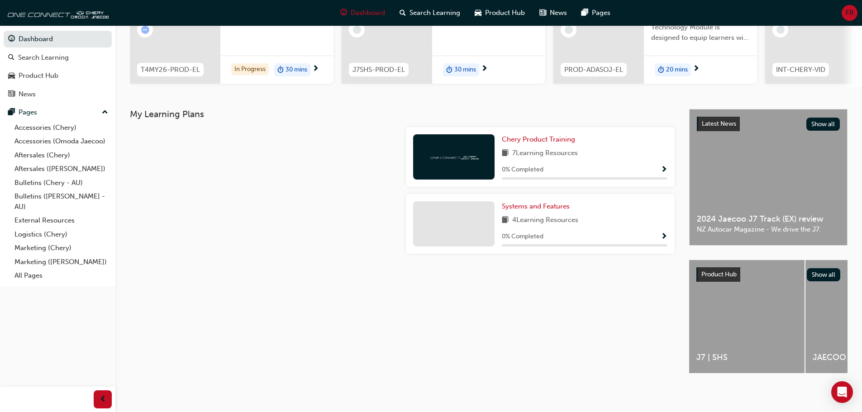
click at [848, 314] on div "My Learning Plans Chery Product Training 7 Learning Resources 0 % Completed Sys…" at bounding box center [488, 249] width 746 height 280
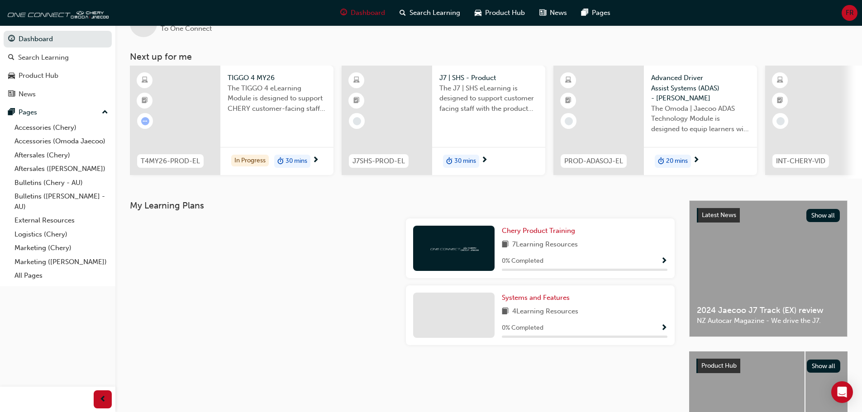
scroll to position [0, 0]
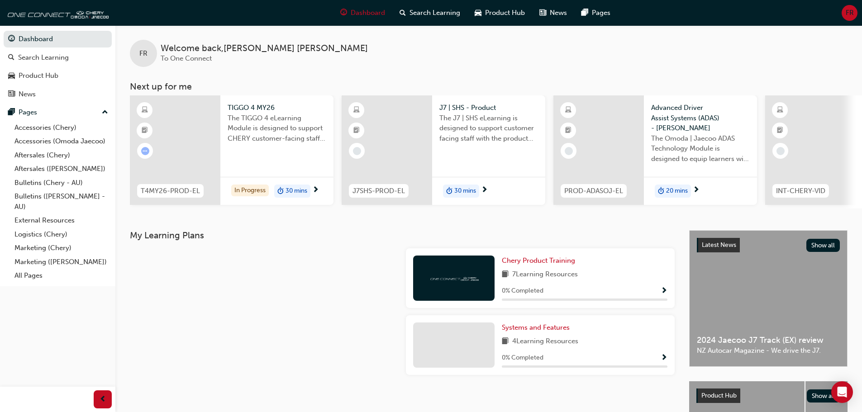
click at [664, 293] on span "Show Progress" at bounding box center [663, 291] width 7 height 8
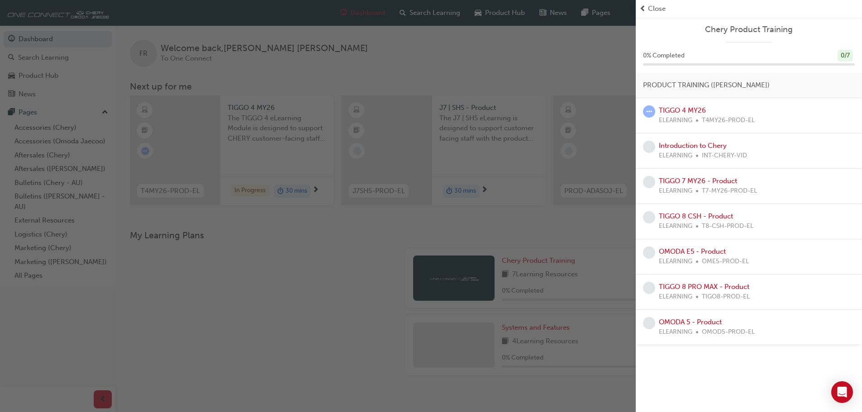
click at [36, 73] on div "button" at bounding box center [317, 206] width 635 height 412
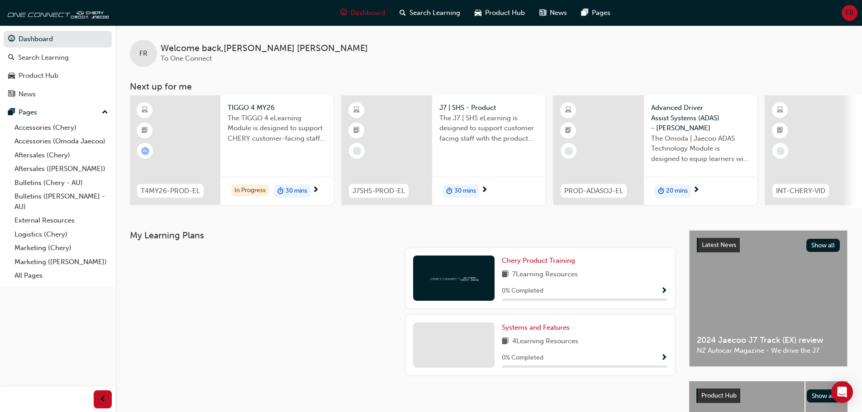
click at [252, 121] on span "The TIGGO 4 eLearning Module is designed to support CHERY customer-facing staff…" at bounding box center [276, 128] width 99 height 31
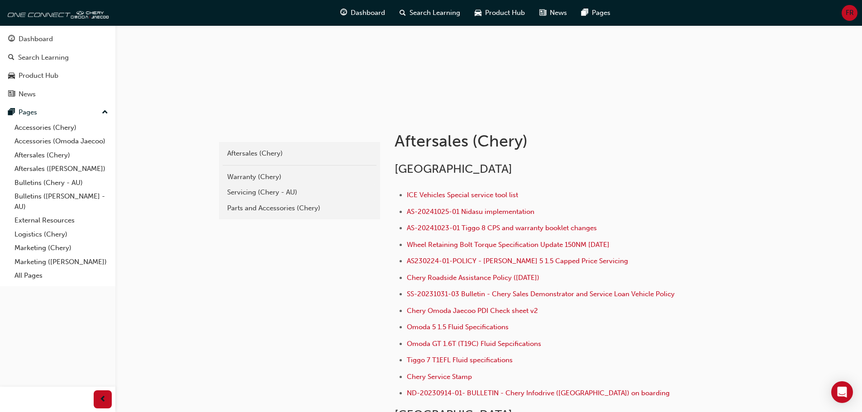
scroll to position [90, 0]
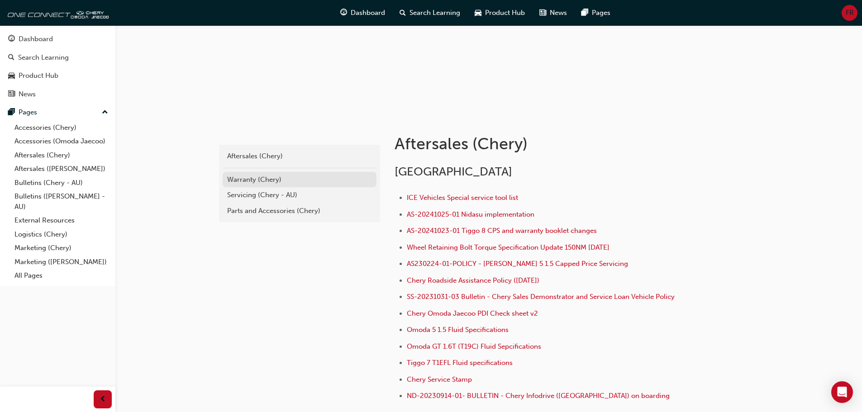
click at [268, 177] on div "Warranty (Chery)" at bounding box center [299, 180] width 145 height 10
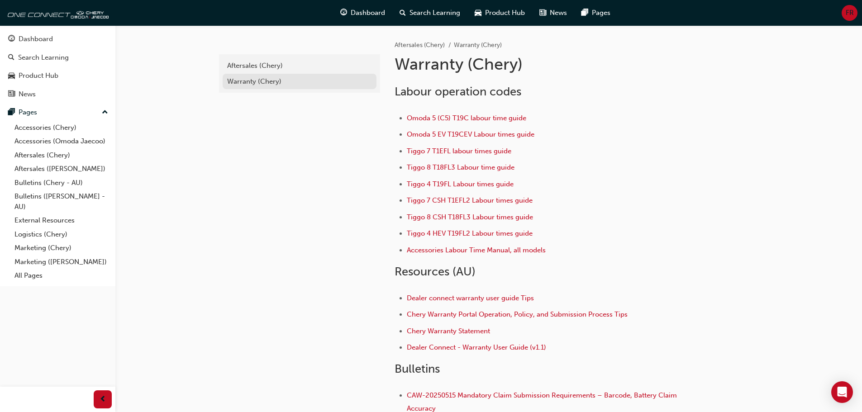
click at [272, 80] on div "Warranty (Chery)" at bounding box center [299, 81] width 145 height 10
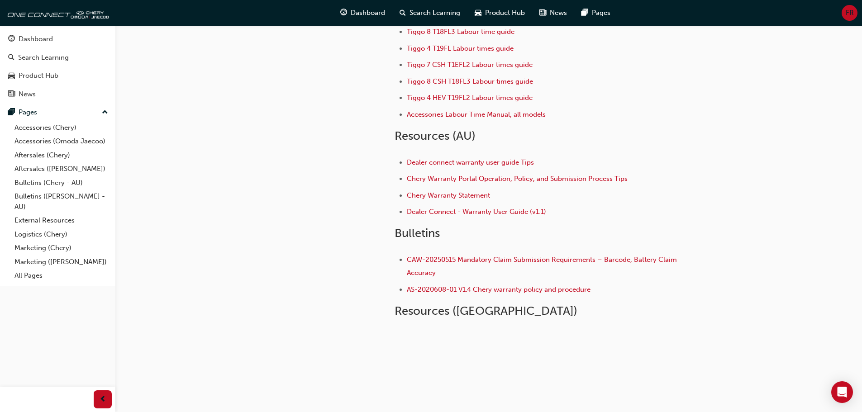
scroll to position [136, 0]
click at [435, 289] on span "AS-2020608-01 V1.4 Chery warranty policy and procedure" at bounding box center [499, 289] width 184 height 8
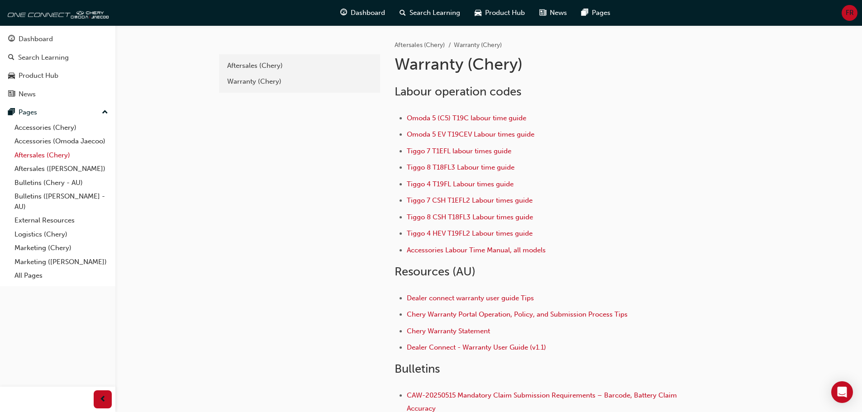
click at [21, 154] on link "Aftersales (Chery)" at bounding box center [61, 155] width 101 height 14
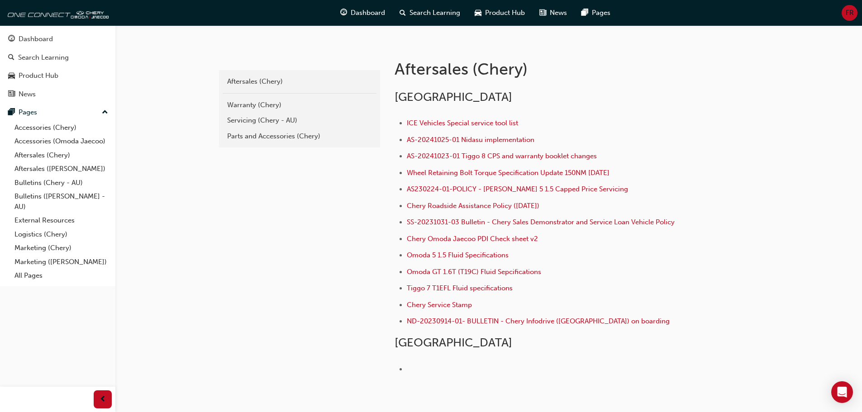
scroll to position [181, 0]
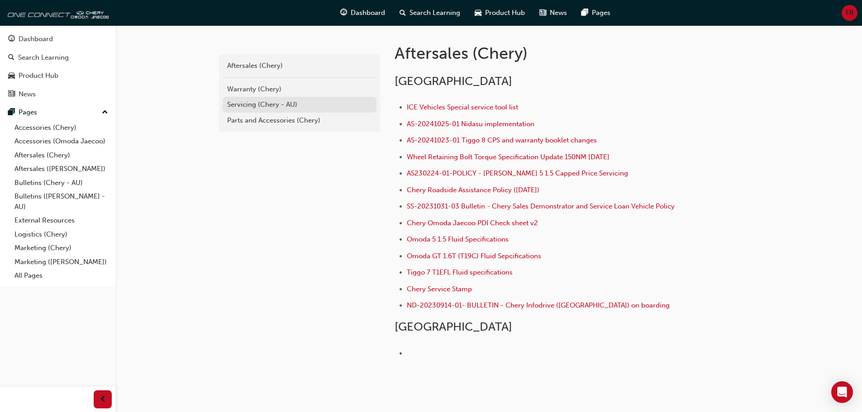
click at [282, 102] on div "Servicing (Chery - AU)" at bounding box center [299, 104] width 145 height 10
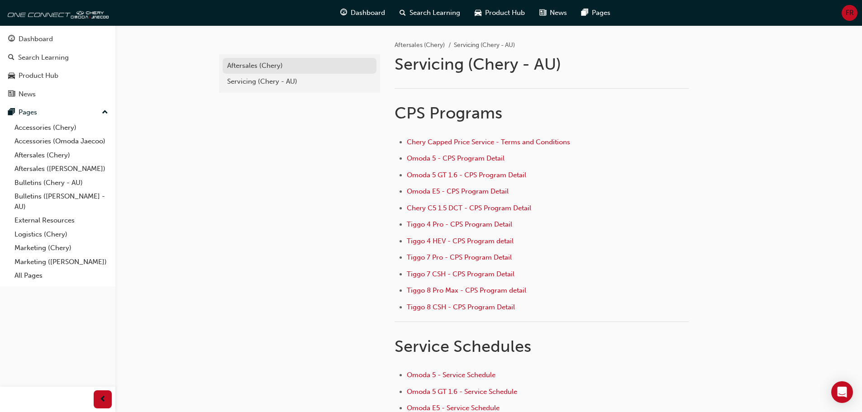
click at [289, 66] on div "Aftersales (Chery)" at bounding box center [299, 66] width 145 height 10
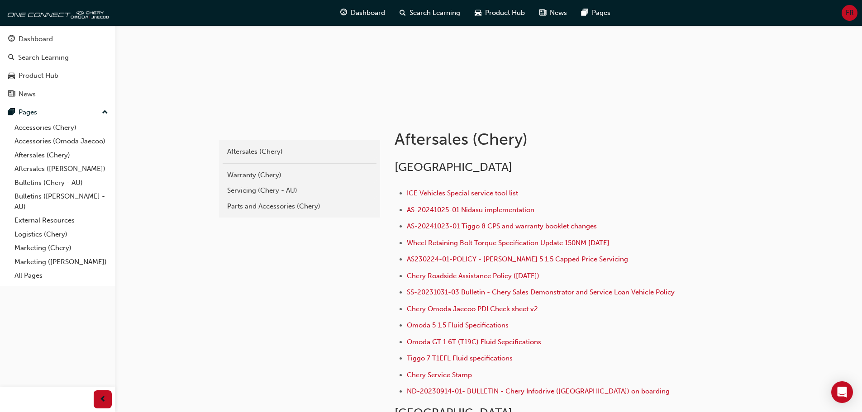
scroll to position [90, 0]
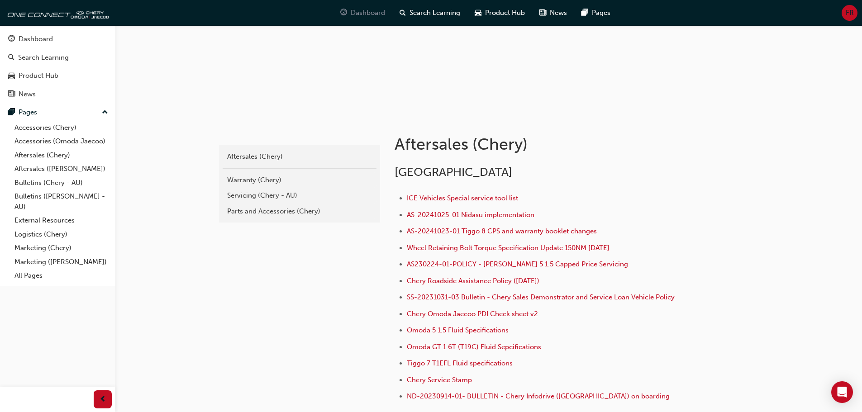
click at [366, 10] on span "Dashboard" at bounding box center [367, 13] width 34 height 10
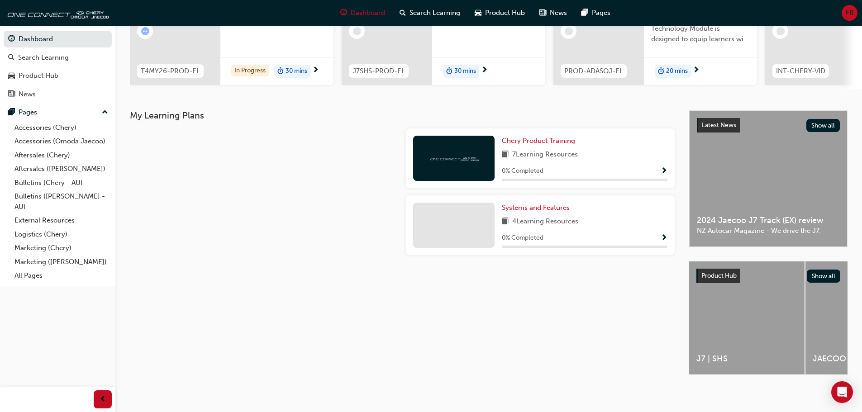
scroll to position [128, 0]
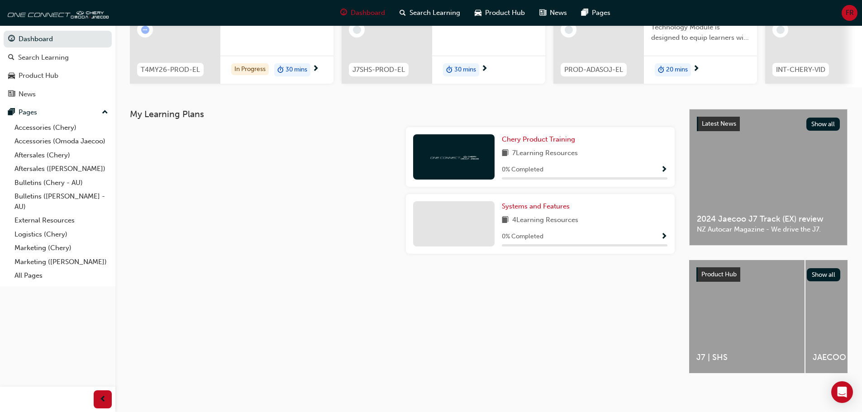
click at [661, 166] on span "Show Progress" at bounding box center [663, 170] width 7 height 8
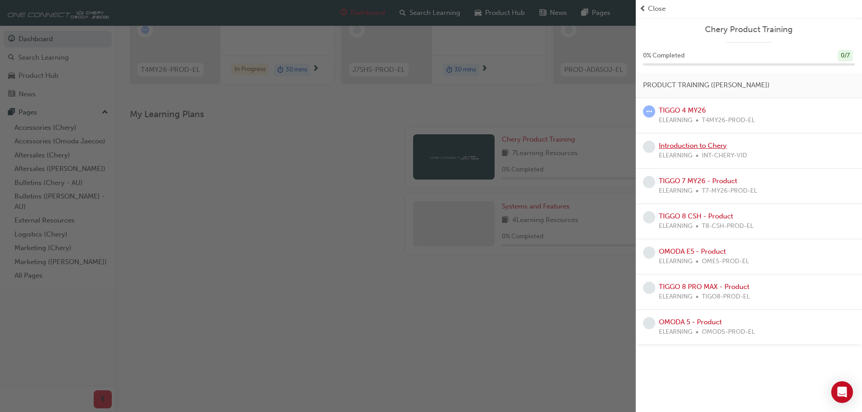
click at [701, 147] on link "Introduction to Chery" at bounding box center [692, 146] width 68 height 8
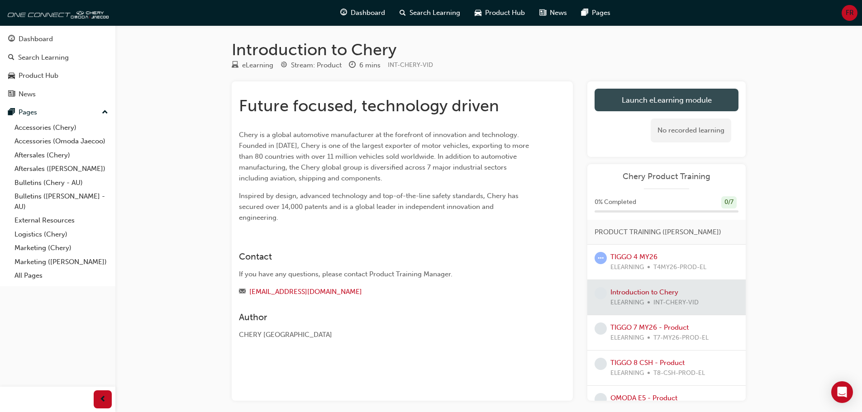
click at [649, 98] on link "Launch eLearning module" at bounding box center [666, 100] width 144 height 23
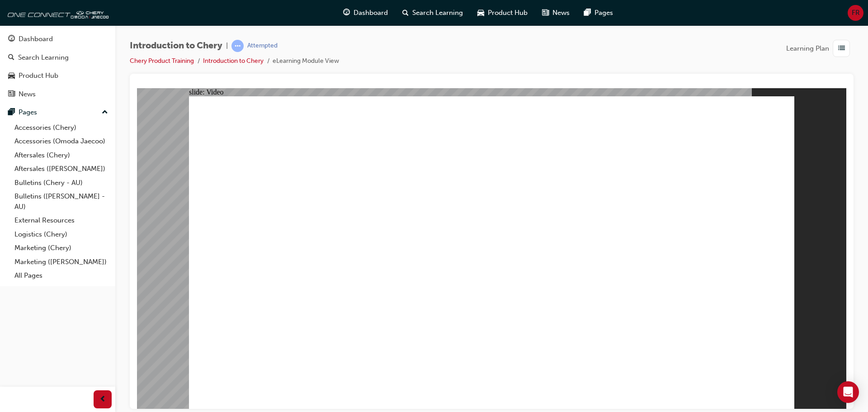
type input "311"
click at [303, 62] on li "eLearning Module View" at bounding box center [306, 61] width 66 height 10
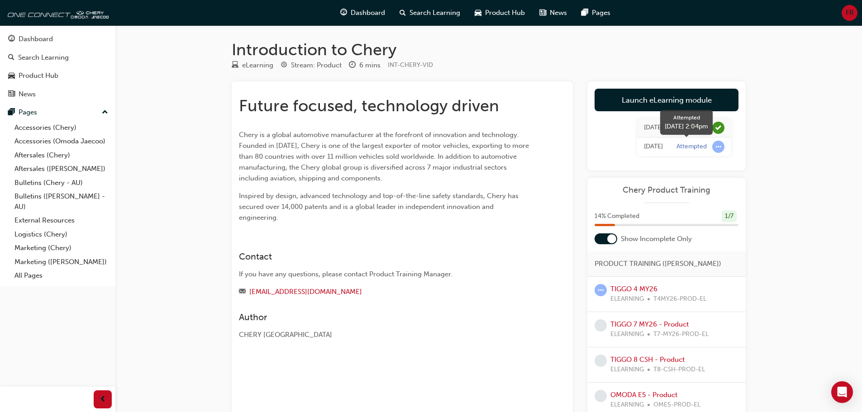
click at [718, 147] on span "learningRecordVerb_ATTEMPT-icon" at bounding box center [718, 147] width 12 height 12
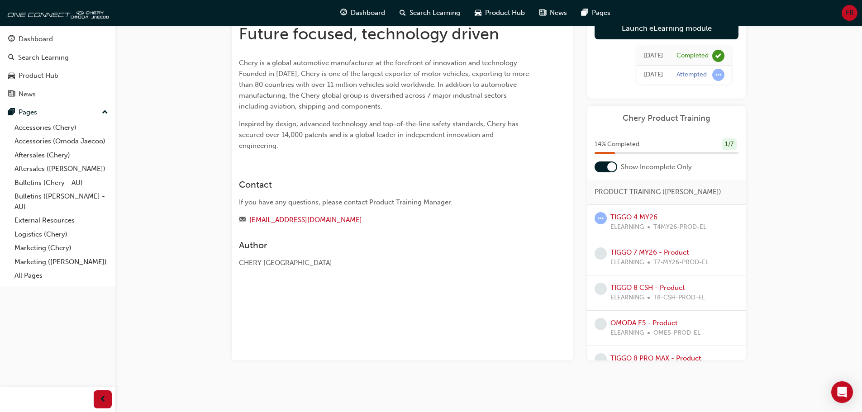
scroll to position [27, 0]
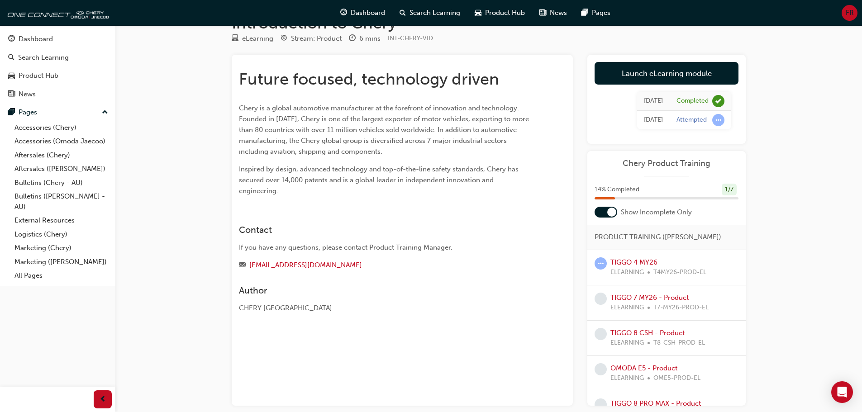
click at [727, 189] on div "1 / 7" at bounding box center [728, 190] width 15 height 12
drag, startPoint x: 609, startPoint y: 211, endPoint x: 593, endPoint y: 212, distance: 15.9
click at [593, 212] on div "Show Incomplete Only" at bounding box center [666, 212] width 158 height 11
click at [594, 212] on div at bounding box center [605, 212] width 23 height 11
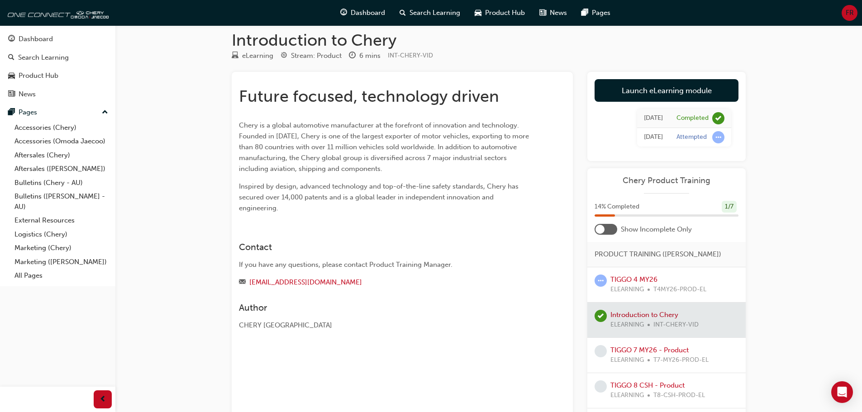
scroll to position [0, 0]
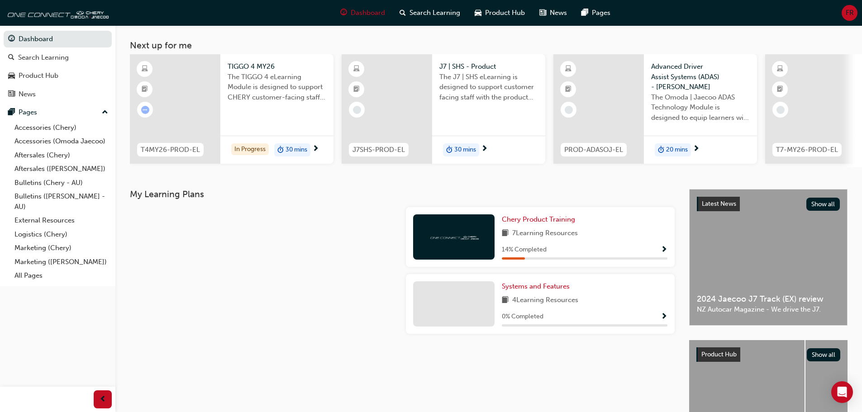
scroll to position [38, 0]
